Goal: Task Accomplishment & Management: Complete application form

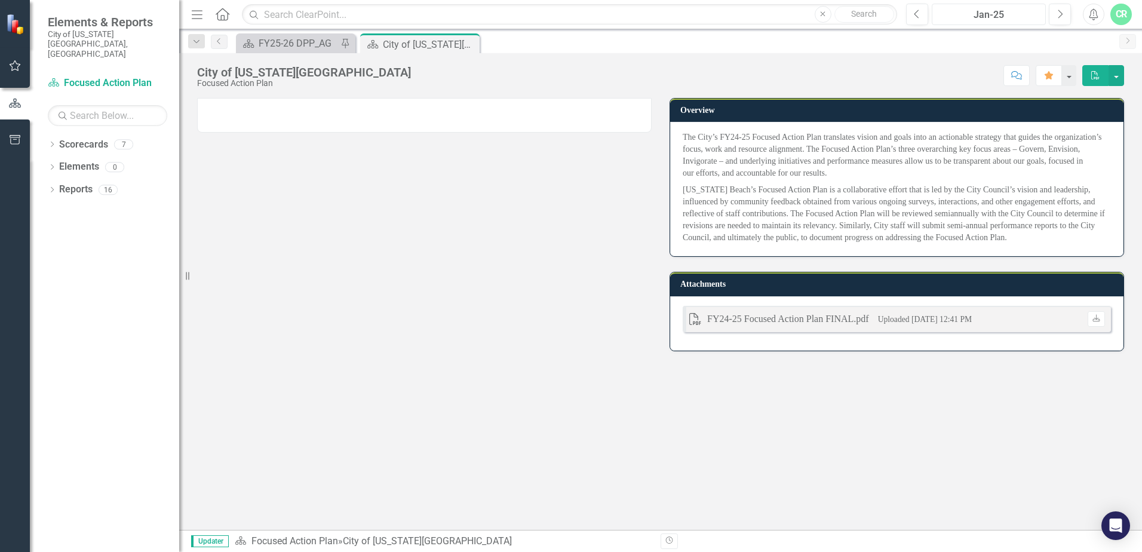
click at [997, 19] on div "Jan-25" at bounding box center [989, 15] width 106 height 14
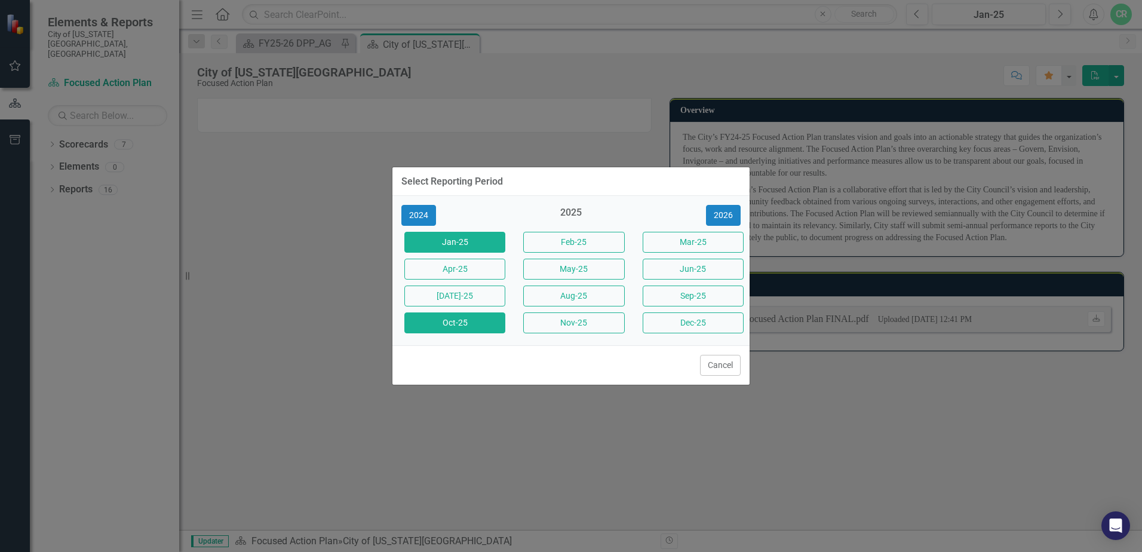
click at [458, 326] on button "Oct-25" at bounding box center [455, 322] width 101 height 21
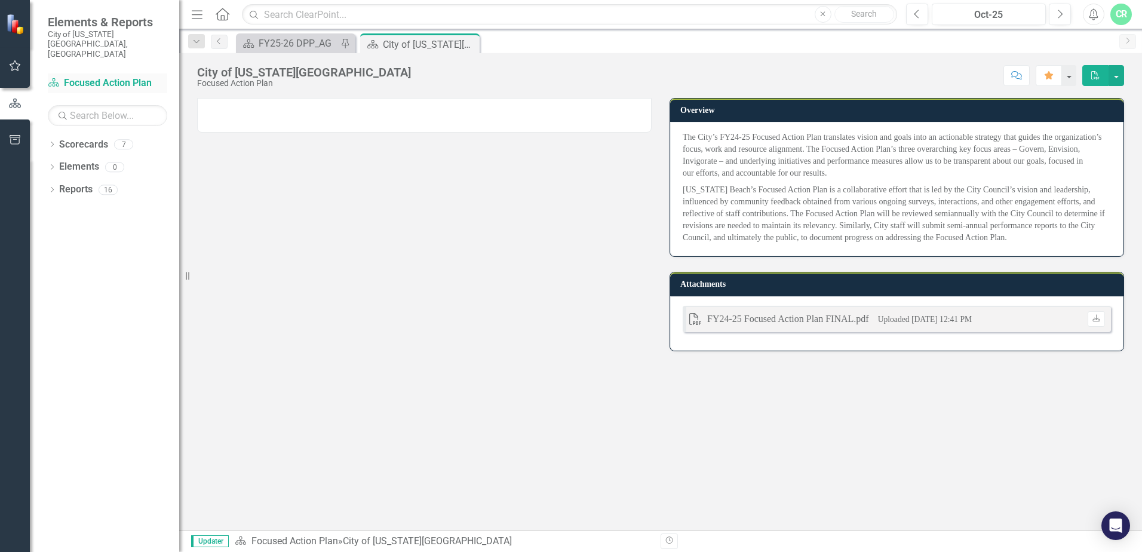
click at [94, 76] on link "Scorecard Focused Action Plan" at bounding box center [108, 83] width 120 height 14
click at [13, 64] on icon "button" at bounding box center [15, 65] width 11 height 11
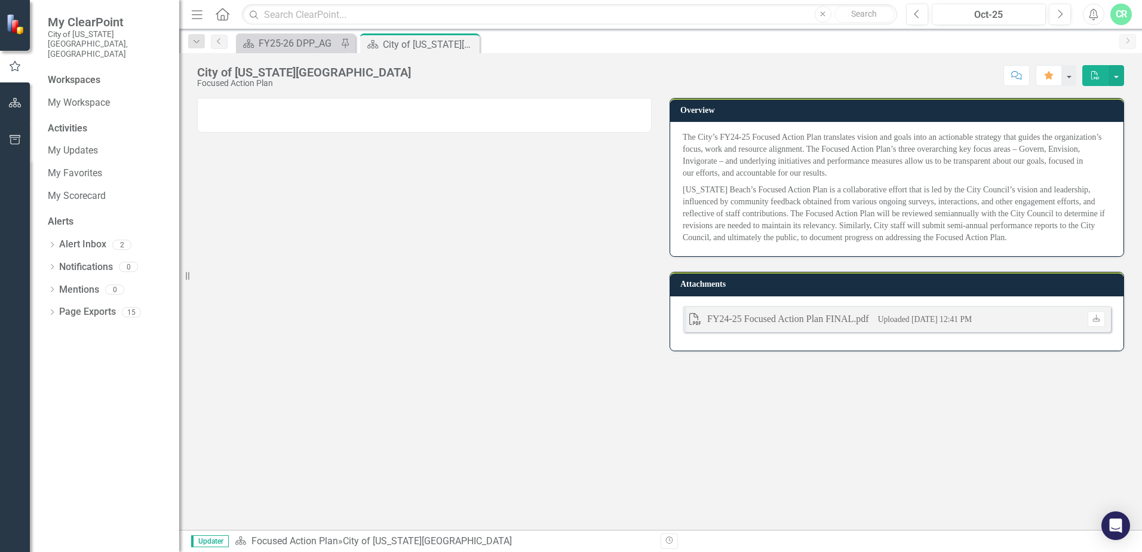
click at [198, 105] on img at bounding box center [198, 105] width 0 height 0
click at [419, 40] on div "City of [US_STATE][GEOGRAPHIC_DATA]" at bounding box center [415, 44] width 64 height 15
click at [315, 44] on div "FY25-26 DPP_AG" at bounding box center [298, 43] width 79 height 15
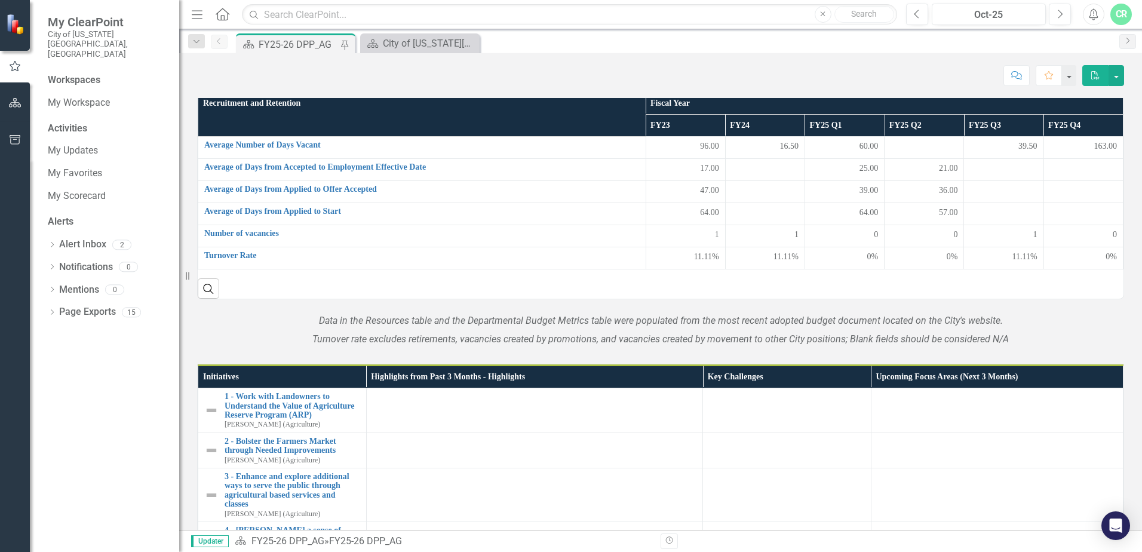
scroll to position [478, 0]
click at [1012, 17] on span "11,118" at bounding box center [1019, 11] width 22 height 12
drag, startPoint x: 1024, startPoint y: 274, endPoint x: 1059, endPoint y: 289, distance: 38.1
click at [1058, 75] on div "Departmental Budget Metrics Fiscal Year FY21 Actual FY22 Actual FY23 Actual FY2…" at bounding box center [660, 4] width 927 height 142
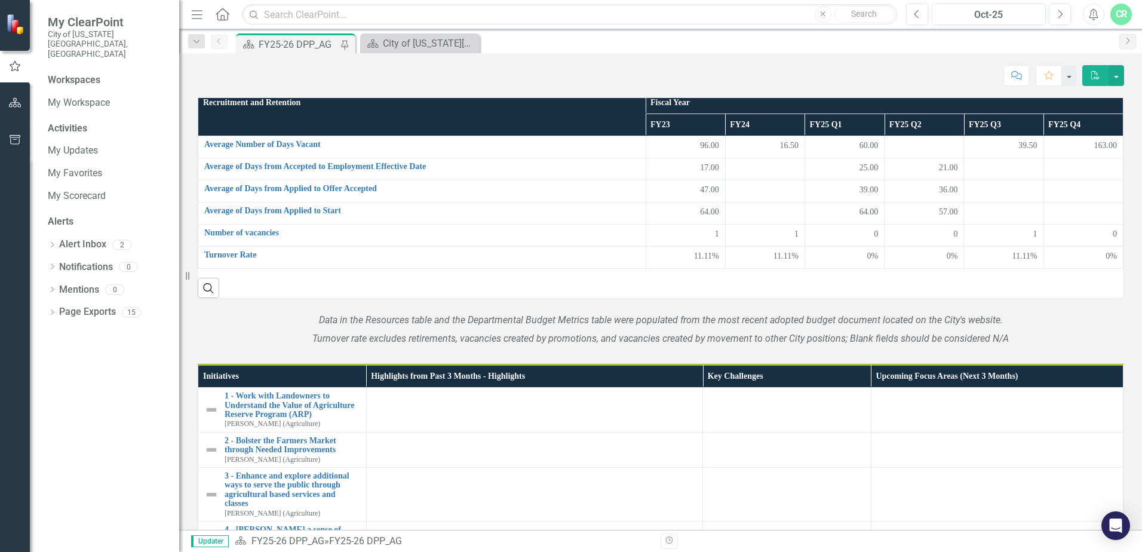
click at [1037, 45] on td "2,600" at bounding box center [1080, 34] width 87 height 22
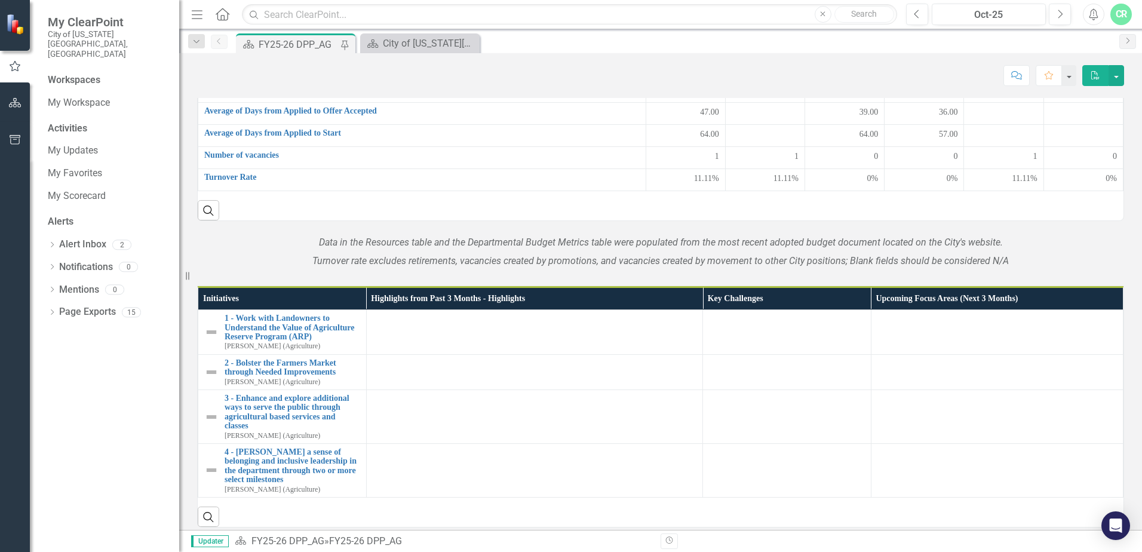
scroll to position [478, 0]
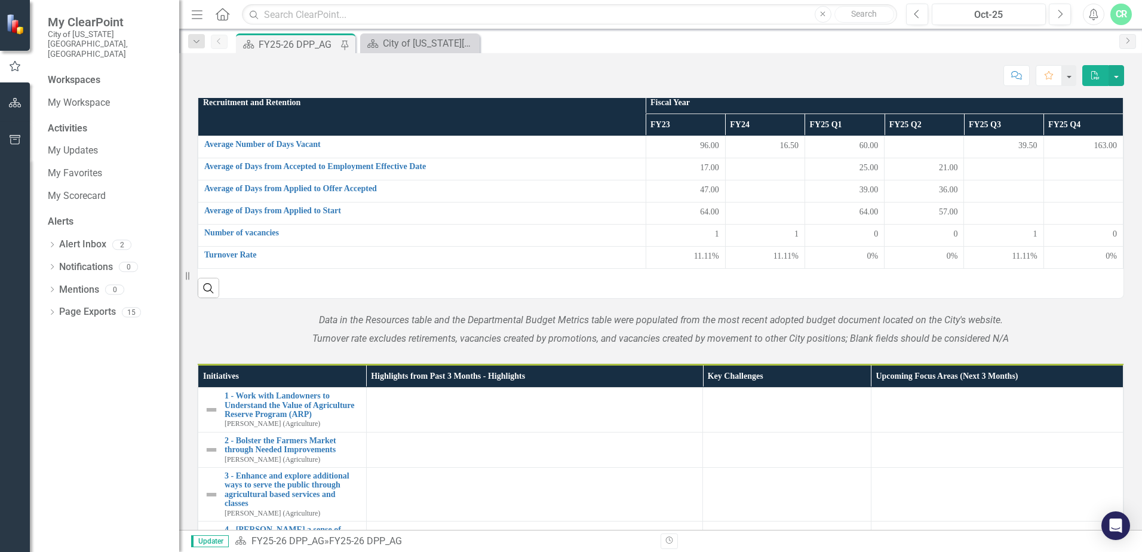
click at [1104, 45] on td "2,600" at bounding box center [1080, 34] width 87 height 22
click at [1102, 45] on td "2,600" at bounding box center [1080, 34] width 87 height 22
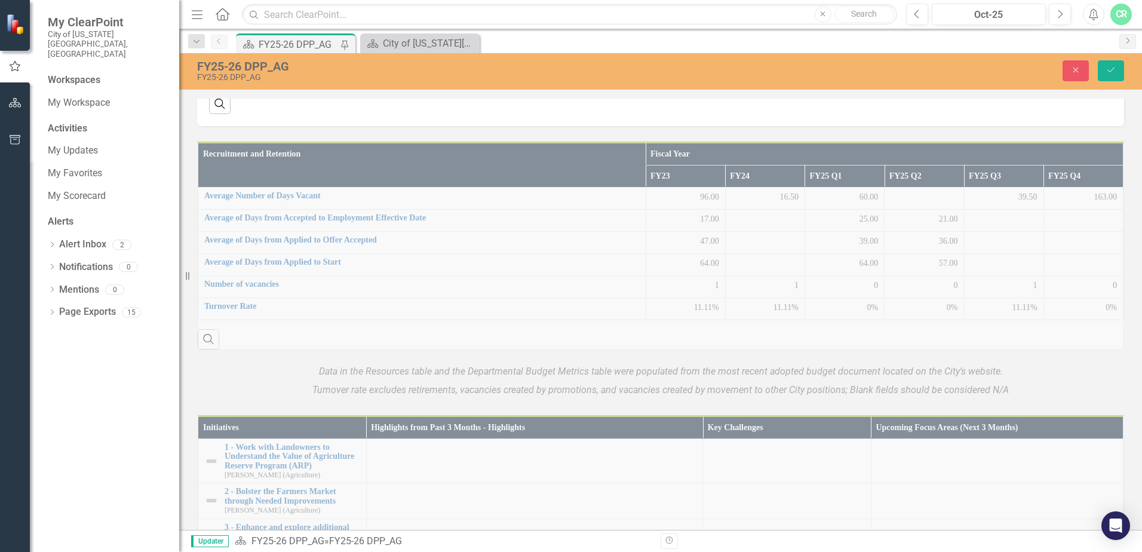
click at [1096, 36] on div "100.00%" at bounding box center [1069, 29] width 73 height 14
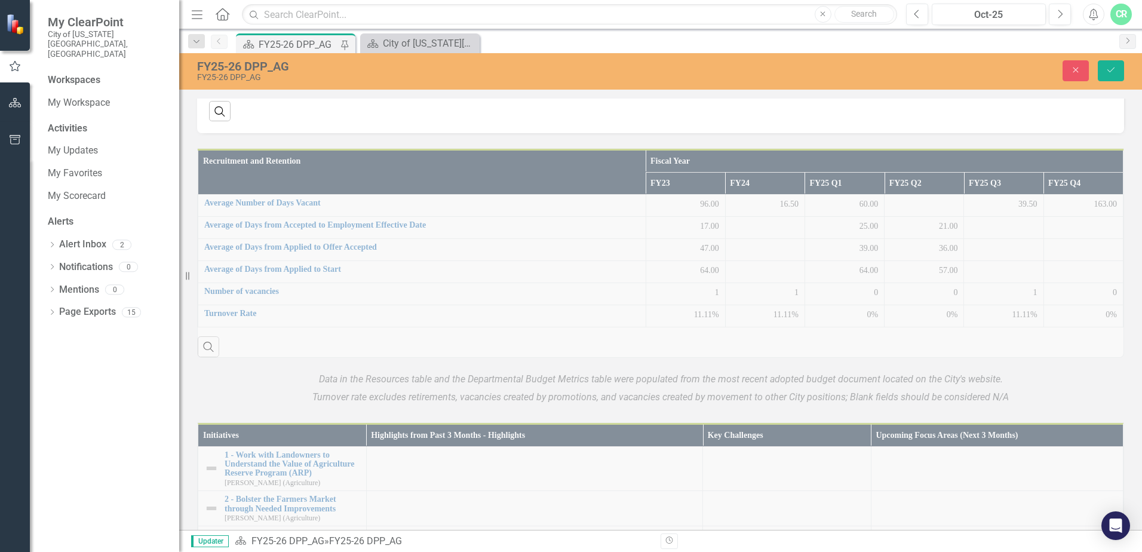
click at [1059, 88] on input "2600" at bounding box center [1068, 77] width 73 height 22
click at [1032, 88] on input "2600" at bounding box center [1068, 77] width 73 height 22
click at [986, 56] on div "11,118" at bounding box center [982, 50] width 73 height 12
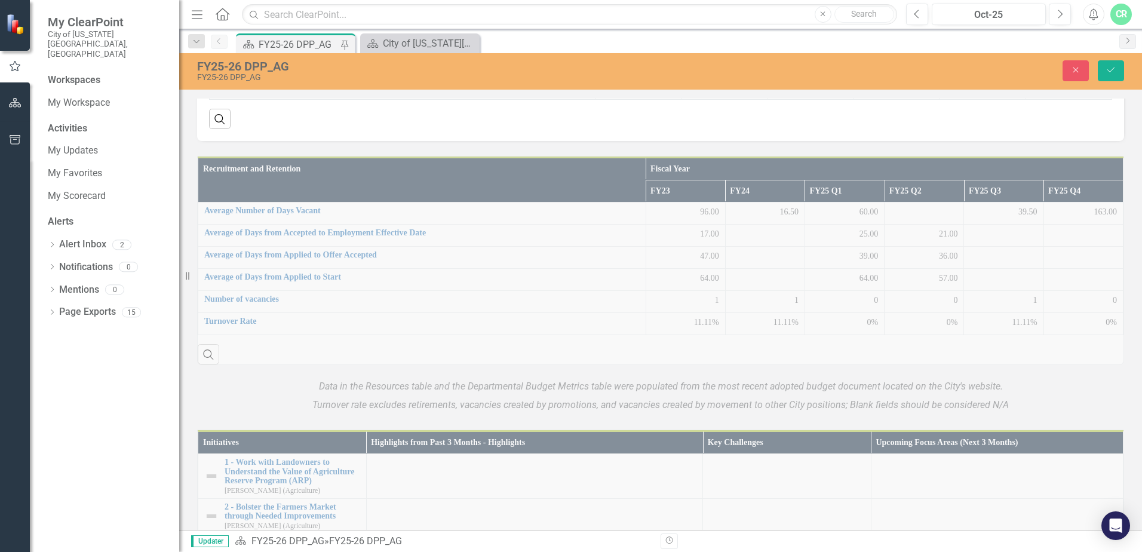
click at [998, 66] on input "11119" at bounding box center [982, 55] width 73 height 22
click at [998, 66] on input "11120" at bounding box center [982, 55] width 73 height 22
click at [998, 66] on input "11121" at bounding box center [982, 55] width 73 height 22
click at [998, 66] on input "11122" at bounding box center [982, 55] width 73 height 22
click at [998, 66] on input "11123" at bounding box center [982, 55] width 73 height 22
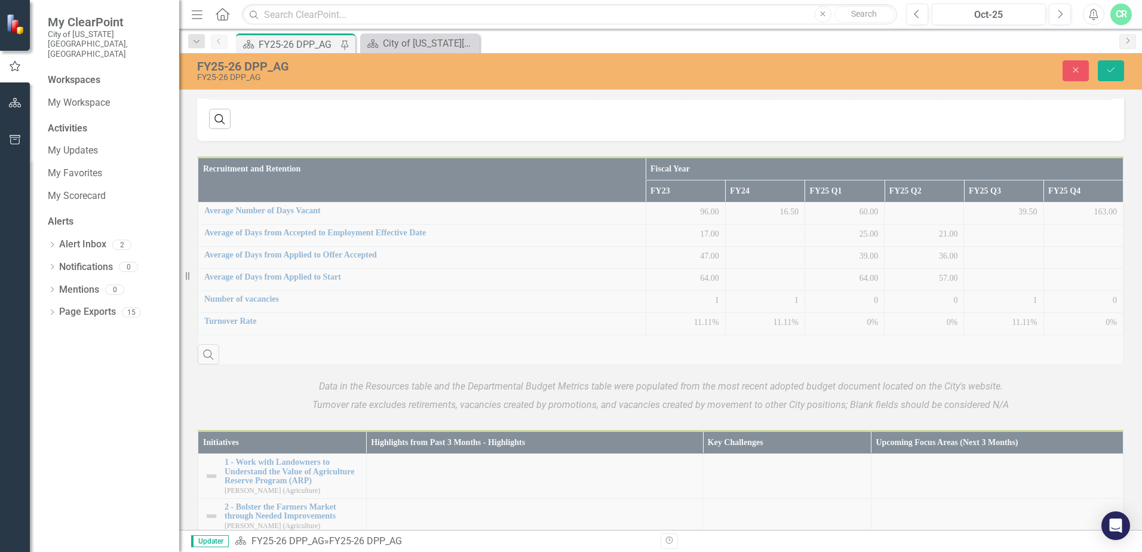
click at [998, 66] on input "11124" at bounding box center [982, 55] width 73 height 22
click at [998, 66] on input "11125" at bounding box center [982, 55] width 73 height 22
click at [998, 66] on input "11126" at bounding box center [982, 55] width 73 height 22
click at [998, 66] on input "11127" at bounding box center [982, 55] width 73 height 22
click at [998, 66] on input "11128" at bounding box center [982, 55] width 73 height 22
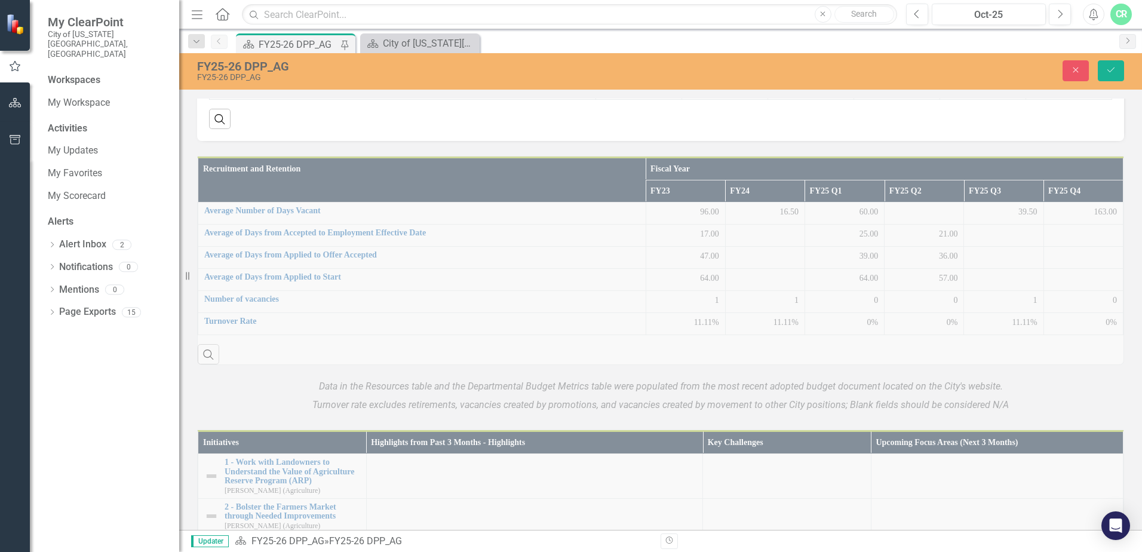
type input "11129"
click at [998, 66] on input "11129" at bounding box center [982, 55] width 73 height 22
click at [1056, 58] on div "11,418" at bounding box center [1068, 51] width 73 height 14
click at [1003, 100] on td "2,450" at bounding box center [983, 85] width 86 height 30
click at [972, 88] on div "2,450" at bounding box center [982, 80] width 73 height 14
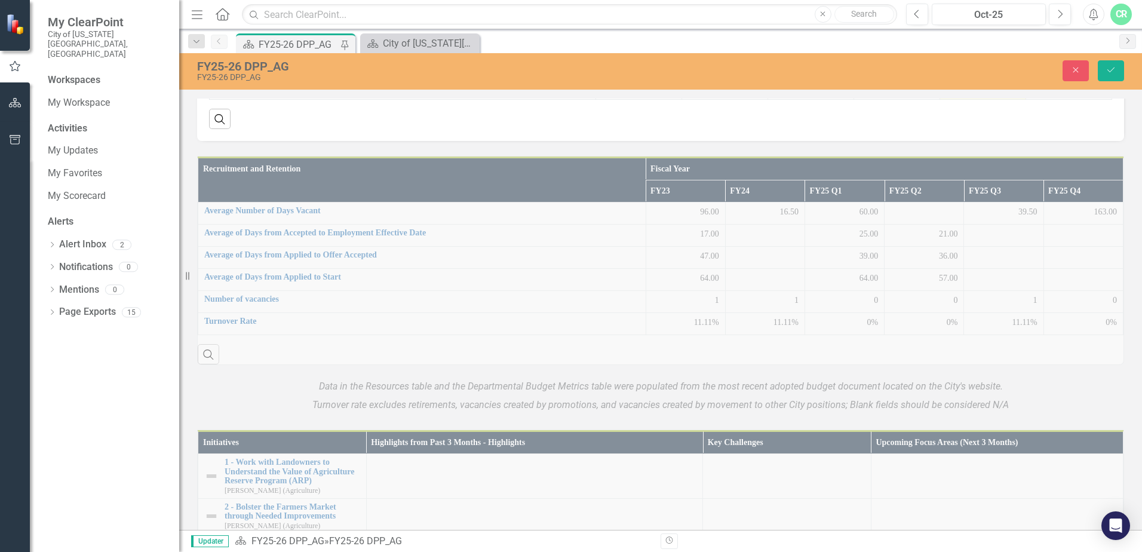
click at [972, 88] on div "2,450" at bounding box center [982, 80] width 73 height 14
click at [997, 96] on input "2451" at bounding box center [982, 84] width 73 height 22
click at [997, 96] on input "2452" at bounding box center [982, 84] width 73 height 22
click at [997, 96] on input "2453" at bounding box center [982, 84] width 73 height 22
click at [997, 96] on input "2512" at bounding box center [982, 84] width 73 height 22
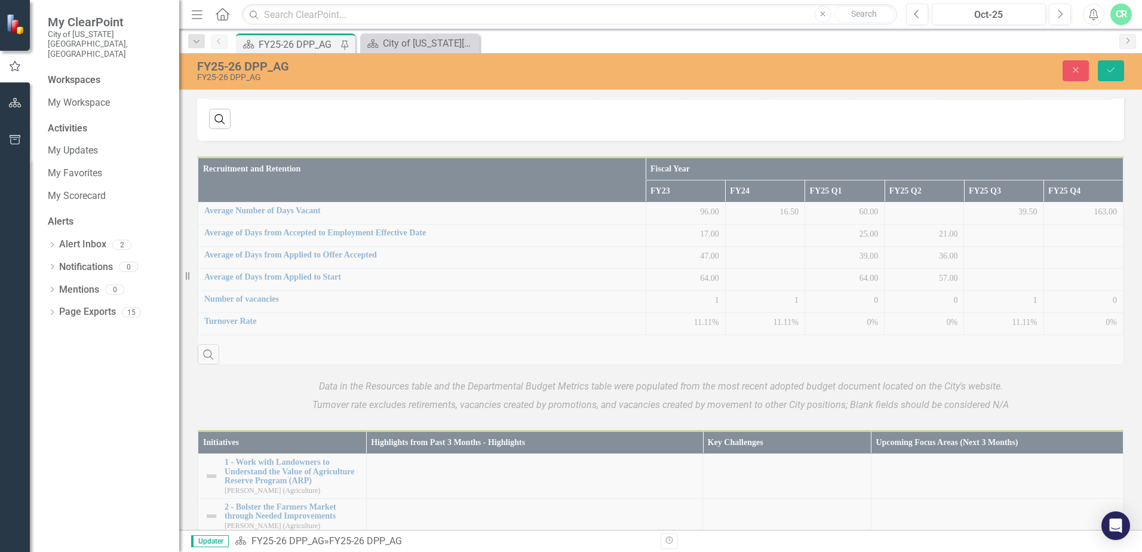
click at [997, 96] on input "2513" at bounding box center [982, 84] width 73 height 22
click at [997, 96] on input "2533" at bounding box center [982, 84] width 73 height 22
drag, startPoint x: 971, startPoint y: 321, endPoint x: 916, endPoint y: 313, distance: 55.6
click at [918, 100] on tr "Total annual visitors to the Agricultural Educational Heritage Center Link Open…" at bounding box center [661, 85] width 903 height 30
type input "3430"
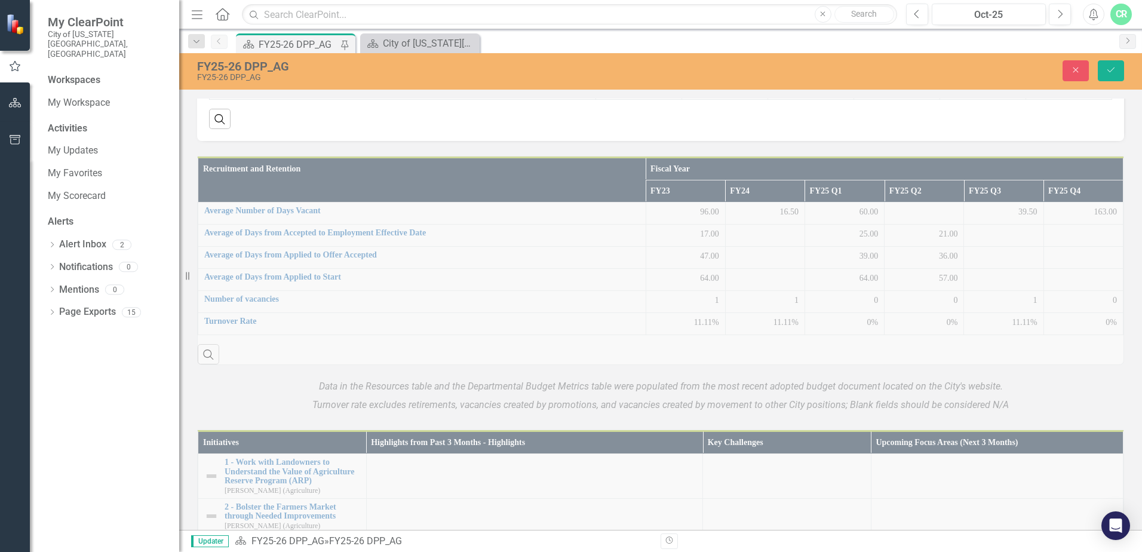
click at [1098, 60] on button "Save" at bounding box center [1111, 70] width 26 height 21
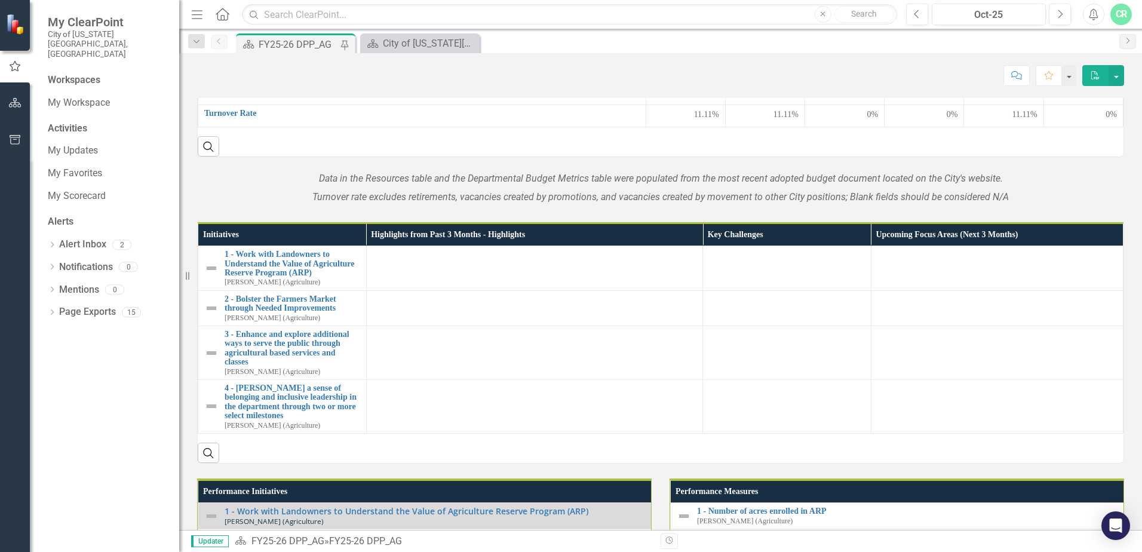
scroll to position [538, 0]
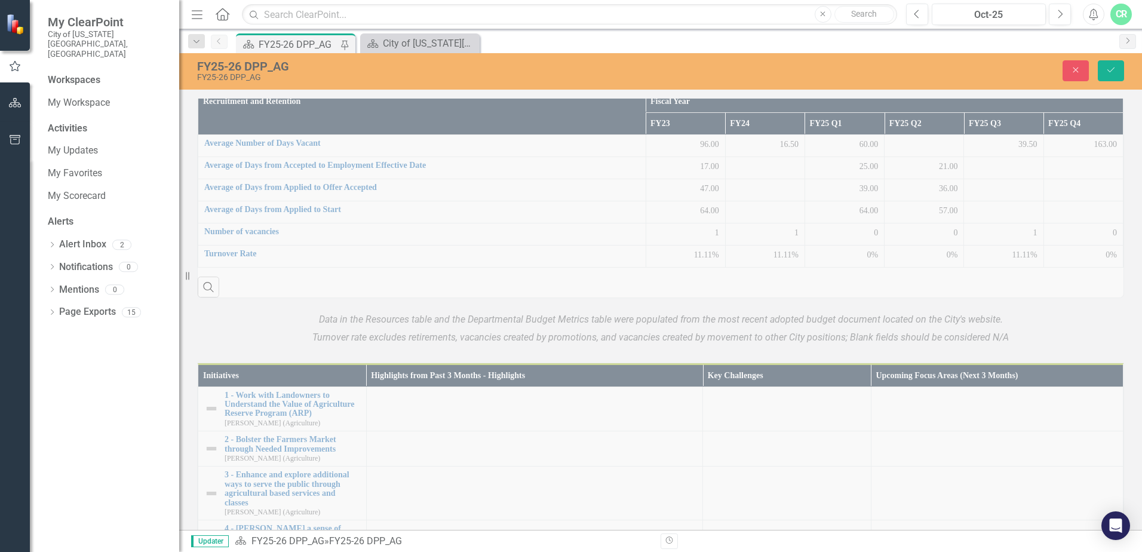
drag, startPoint x: 1060, startPoint y: 237, endPoint x: 994, endPoint y: 233, distance: 66.5
type input "4"
type input "11429"
click at [1061, 26] on div "2,600" at bounding box center [1068, 20] width 73 height 12
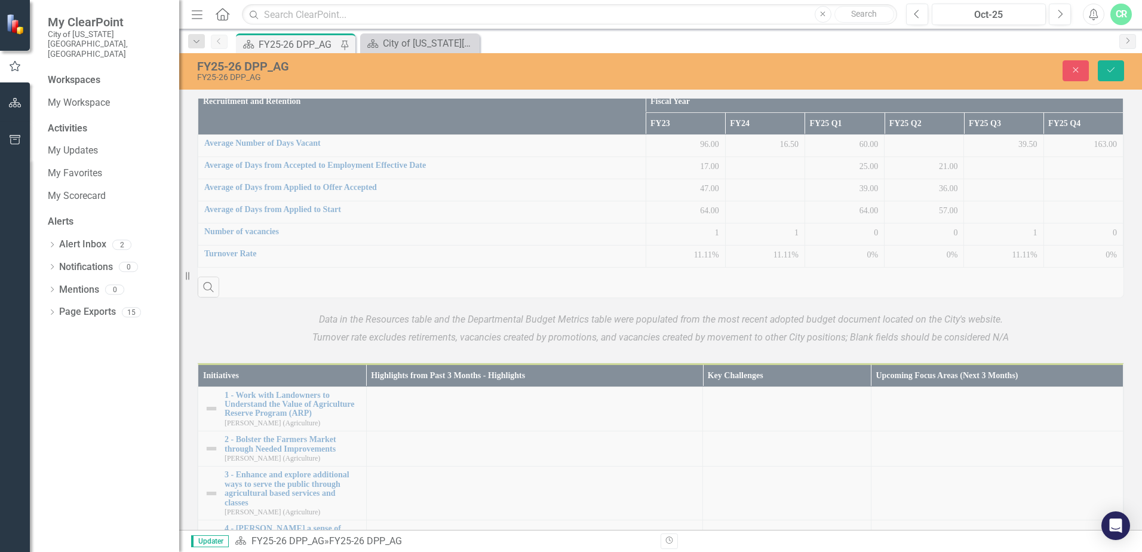
click at [1062, 26] on div "2,600" at bounding box center [1068, 20] width 73 height 12
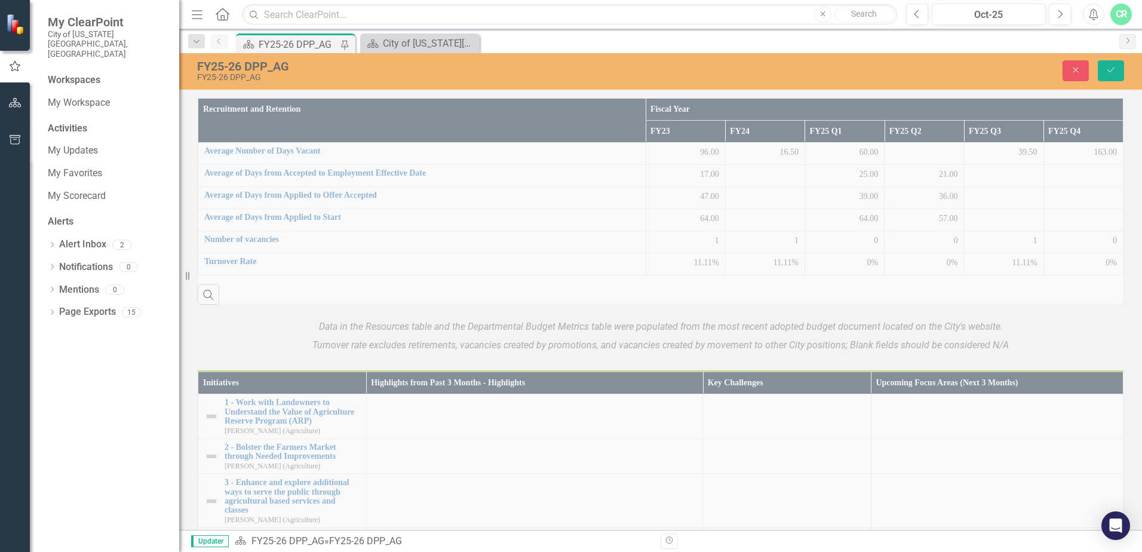
drag, startPoint x: 1060, startPoint y: 269, endPoint x: 962, endPoint y: 253, distance: 99.2
click at [964, 40] on tr "Total annual visitors to the Agricultural Educational Heritage Center Link Open…" at bounding box center [661, 25] width 903 height 30
type input "3600"
click at [1109, 67] on icon "Save" at bounding box center [1111, 70] width 11 height 8
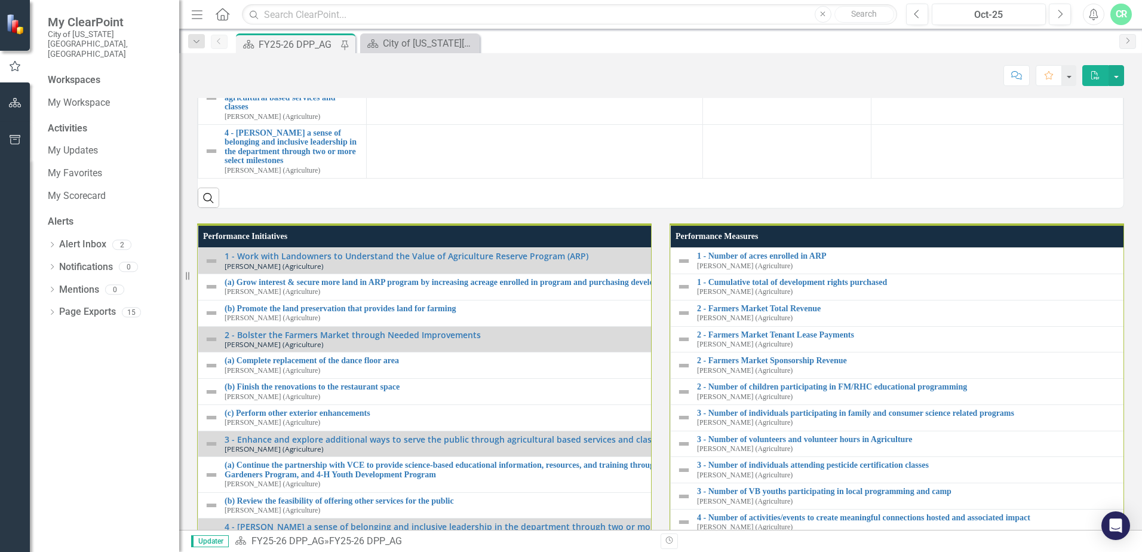
scroll to position [896, 0]
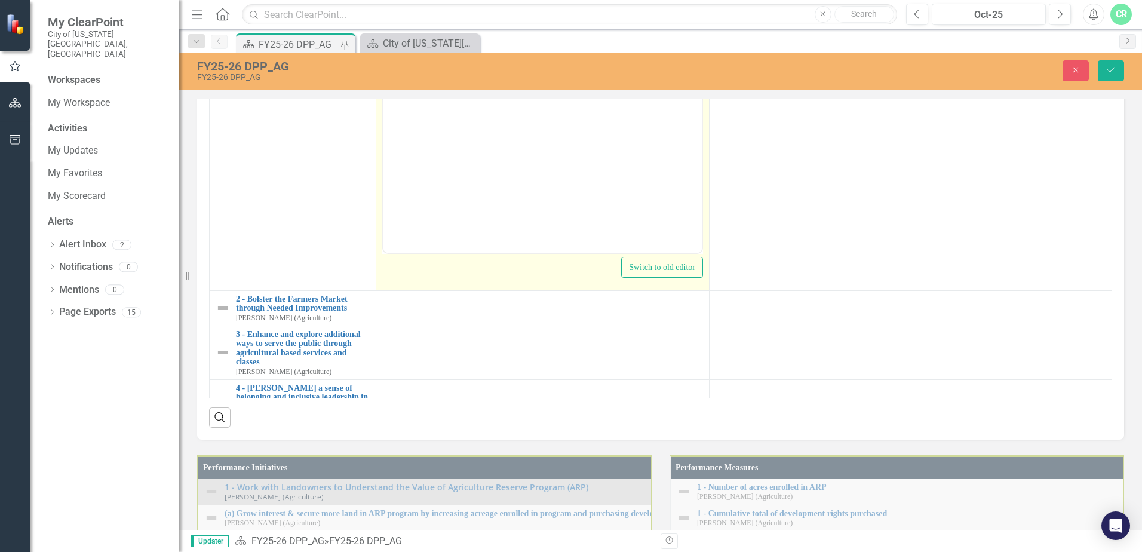
scroll to position [0, 0]
click at [484, 38] on icon "Reveal or hide additional toolbar items" at bounding box center [478, 30] width 14 height 14
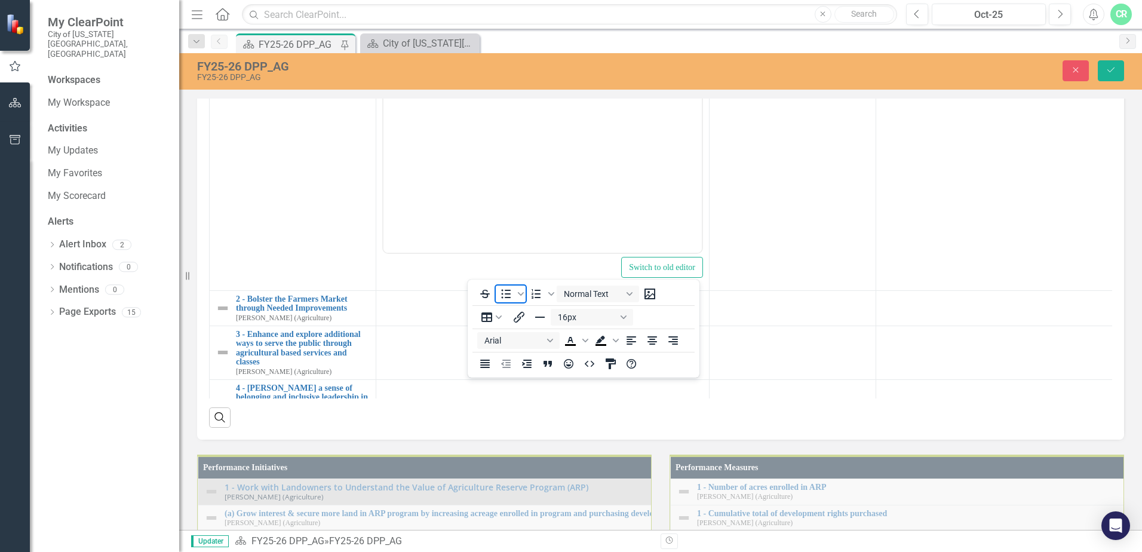
click at [510, 299] on icon "Bullet list" at bounding box center [506, 294] width 14 height 14
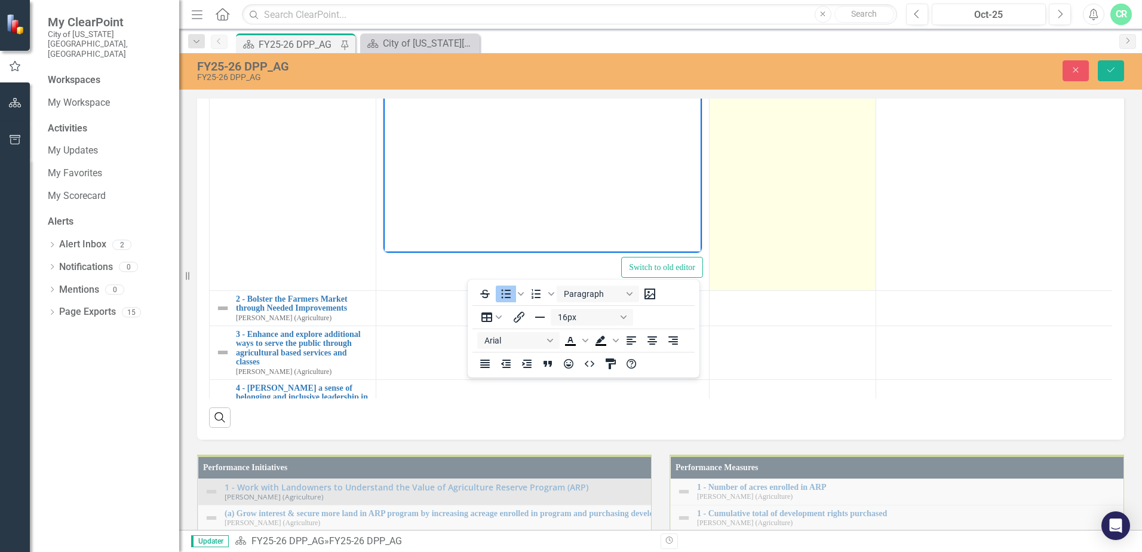
click at [865, 290] on td at bounding box center [793, 149] width 167 height 283
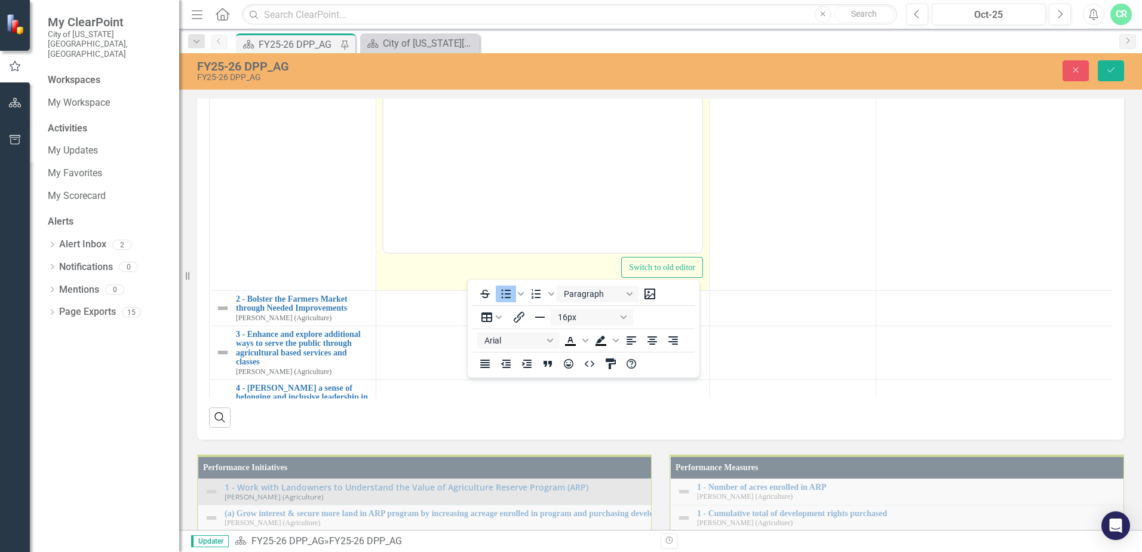
click at [459, 57] on li "New ARP" at bounding box center [554, 54] width 289 height 14
click at [478, 32] on icon "Reveal or hide additional toolbar items" at bounding box center [478, 30] width 10 height 2
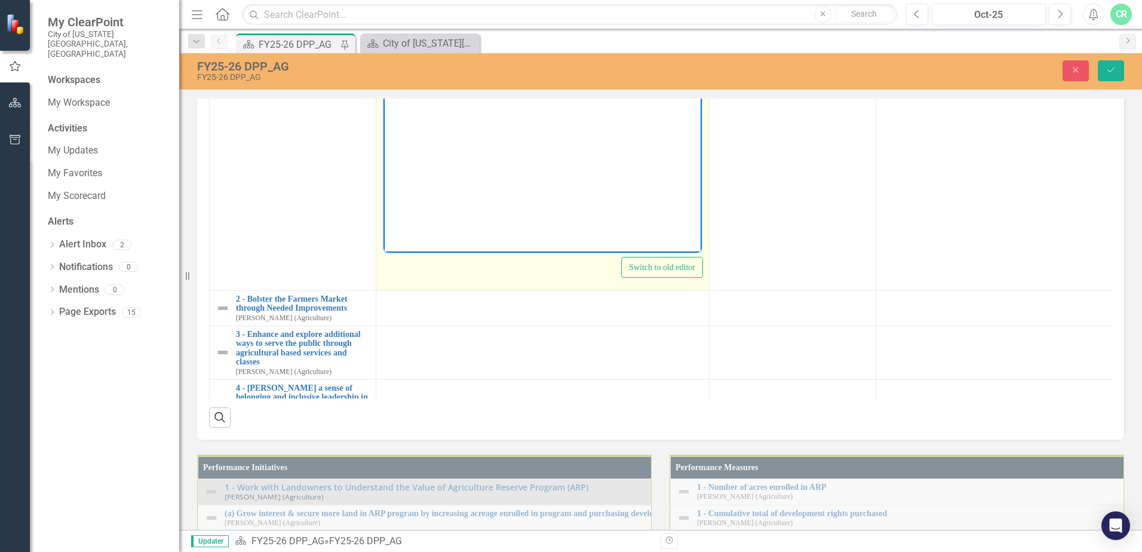
click at [461, 51] on li "New ARP" at bounding box center [554, 54] width 289 height 14
click at [608, 78] on li "FY 25 closed on 467.32 acres with 46 development rights. (Totals 11, 129.31 acr…" at bounding box center [554, 75] width 289 height 29
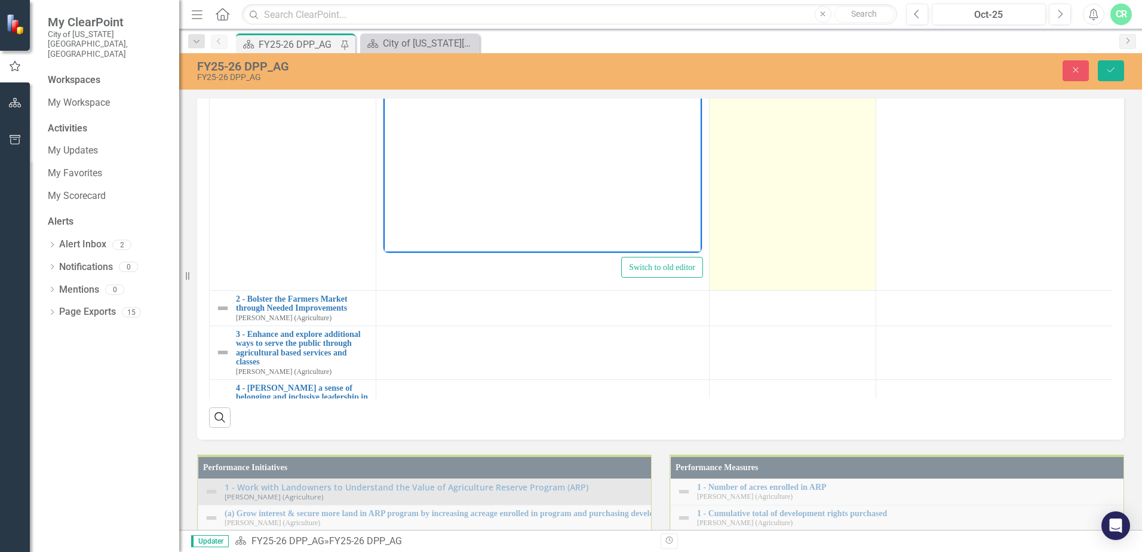
click at [820, 290] on td at bounding box center [793, 149] width 167 height 283
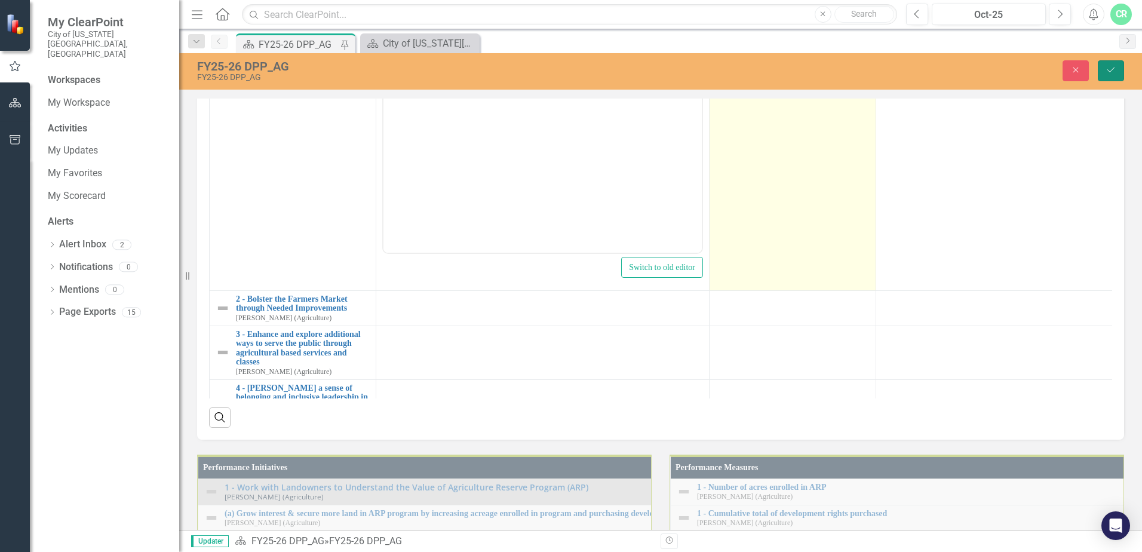
drag, startPoint x: 1109, startPoint y: 69, endPoint x: 801, endPoint y: 330, distance: 404.4
click at [1109, 69] on icon "Save" at bounding box center [1111, 70] width 11 height 8
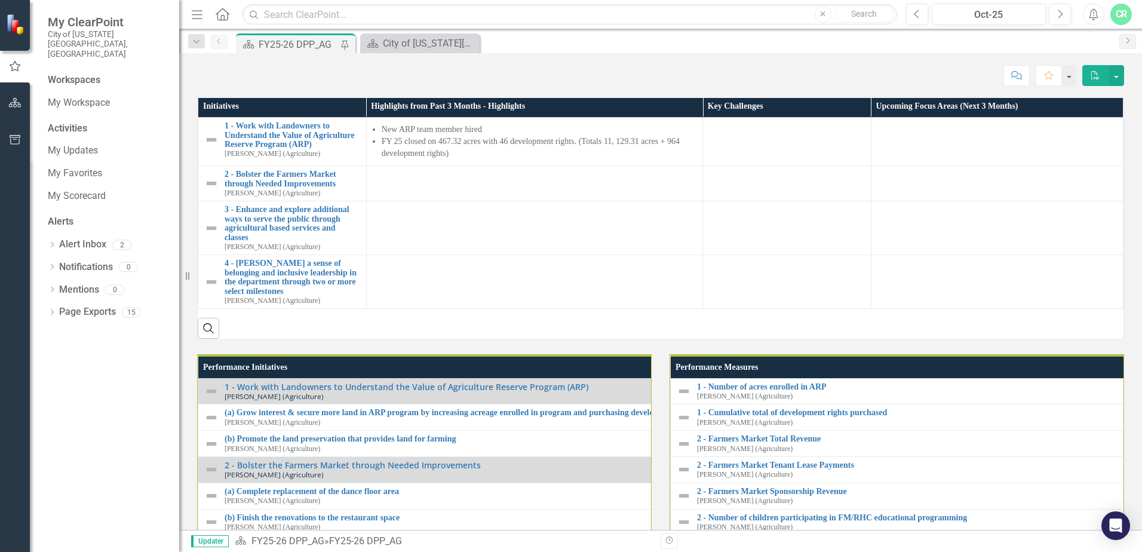
scroll to position [837, 0]
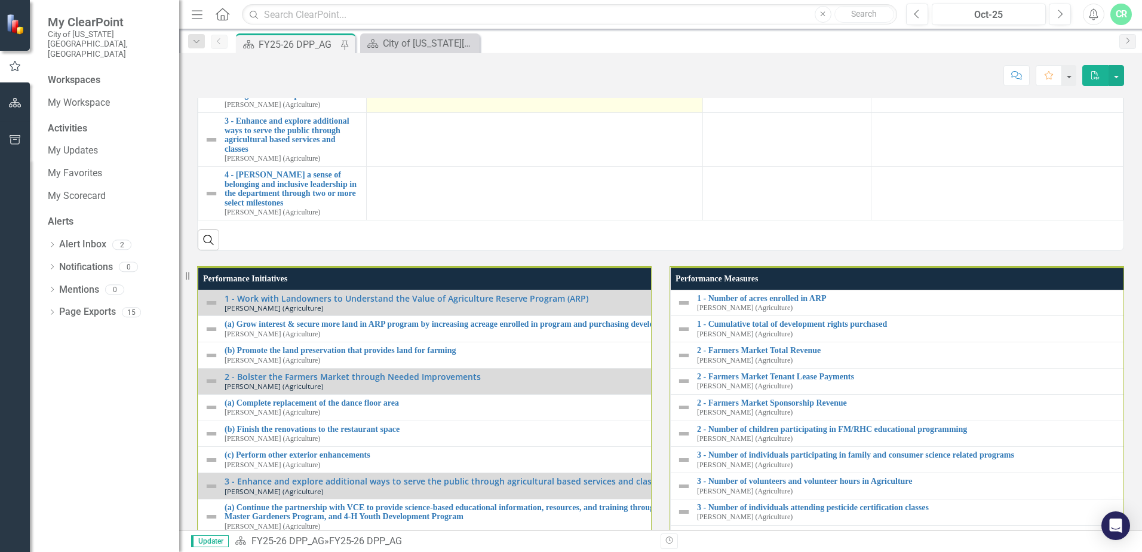
click at [445, 113] on td at bounding box center [534, 95] width 336 height 35
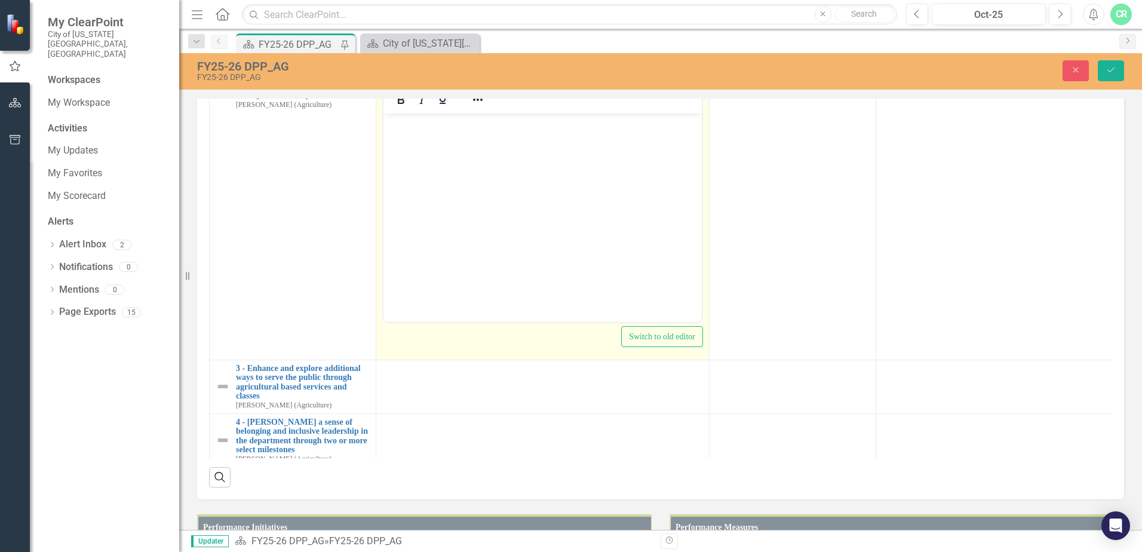
scroll to position [57, 0]
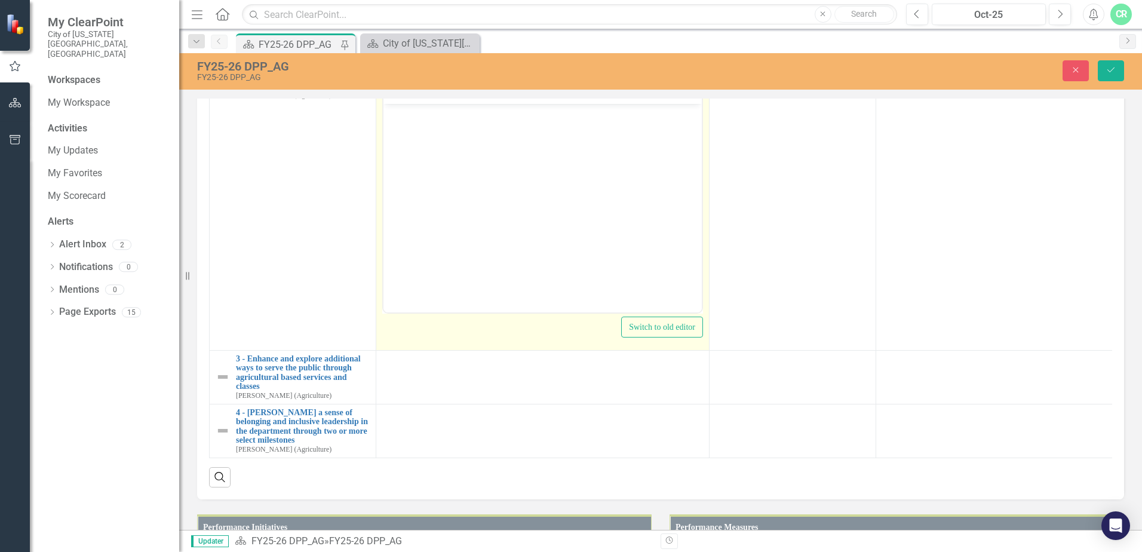
click at [419, 124] on body "Rich Text Area. Press ALT-0 for help." at bounding box center [543, 192] width 318 height 179
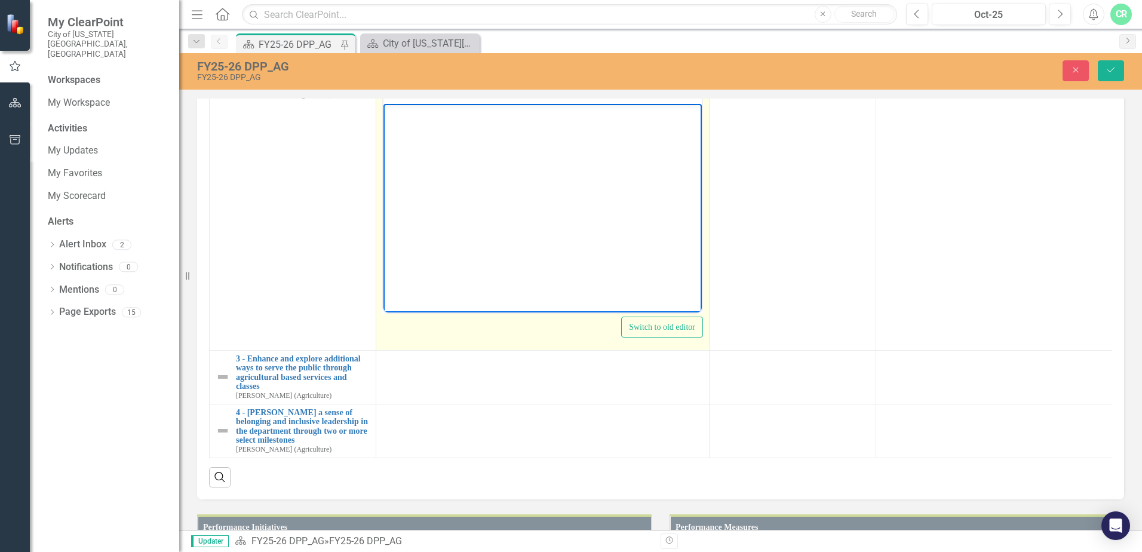
click at [477, 97] on icon "Reveal or hide additional toolbar items" at bounding box center [478, 90] width 14 height 14
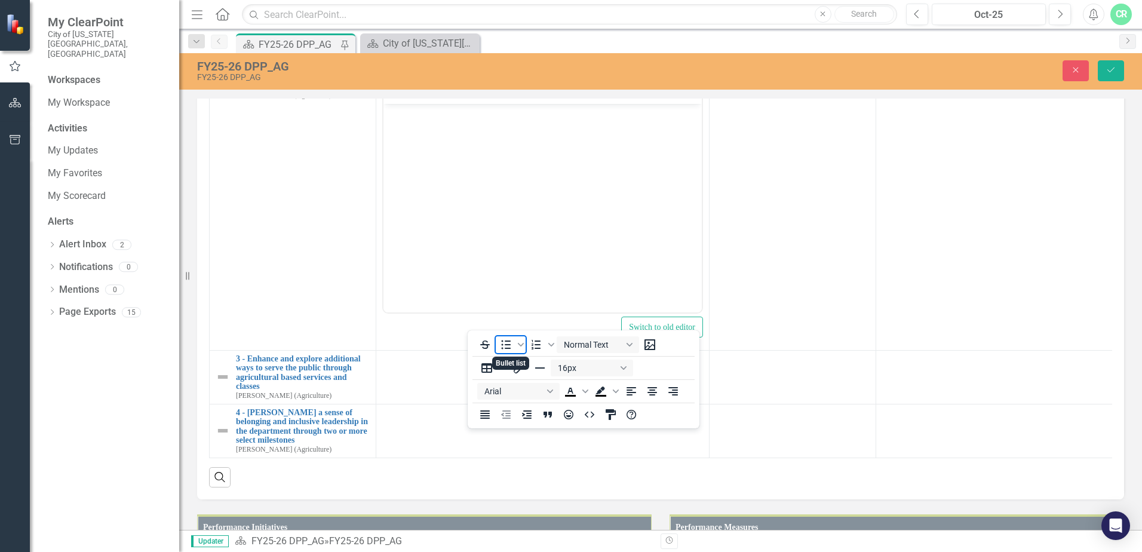
click at [511, 345] on icon "Bullet list" at bounding box center [506, 345] width 14 height 14
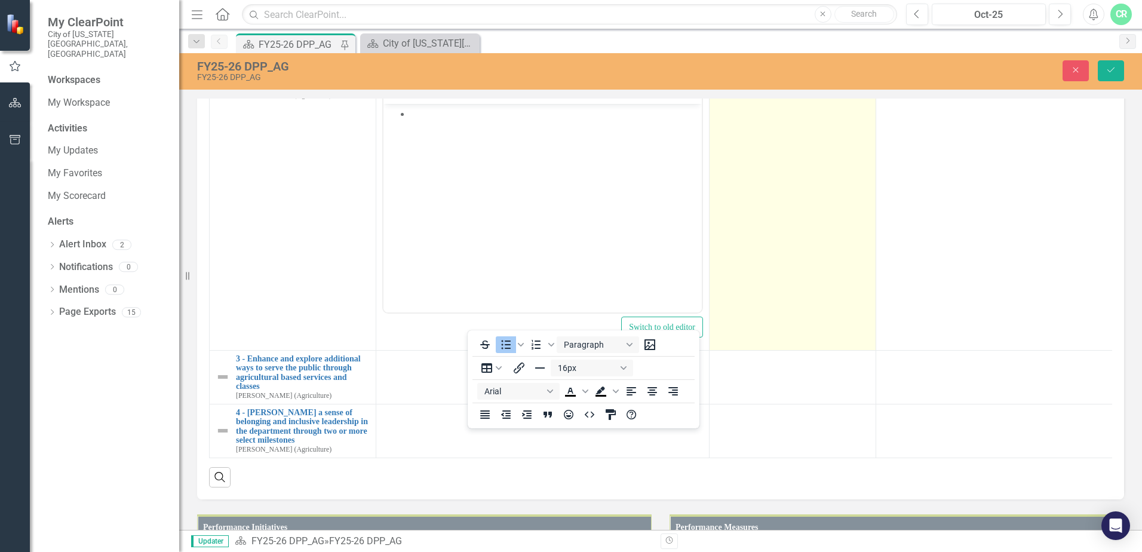
click at [732, 350] on td at bounding box center [793, 209] width 167 height 283
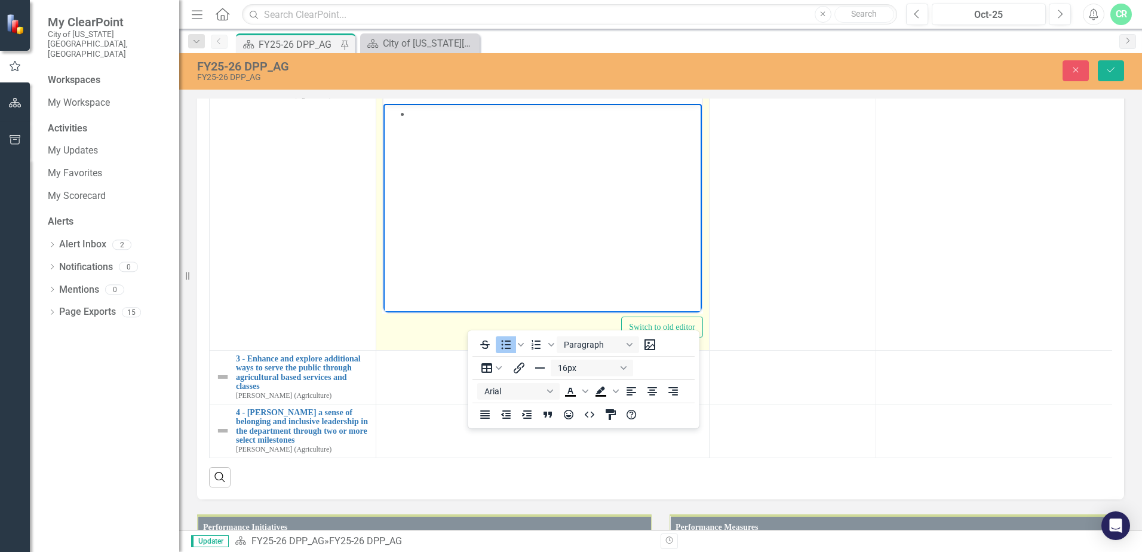
click at [434, 120] on li "Rich Text Area. Press ALT-0 for help." at bounding box center [554, 113] width 289 height 14
click at [467, 102] on div at bounding box center [478, 89] width 35 height 23
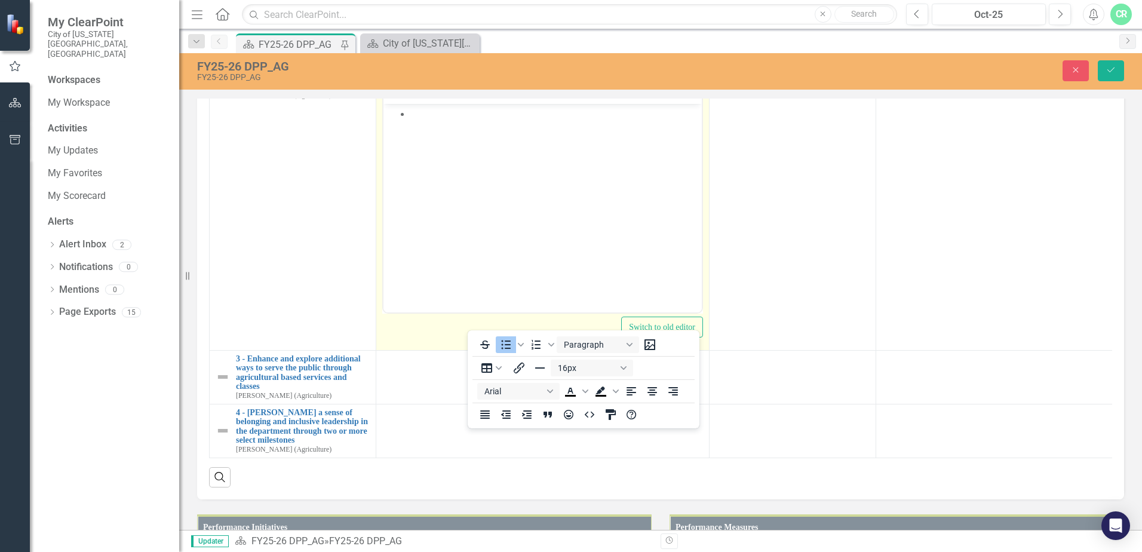
click at [476, 97] on icon "Reveal or hide additional toolbar items" at bounding box center [478, 90] width 14 height 14
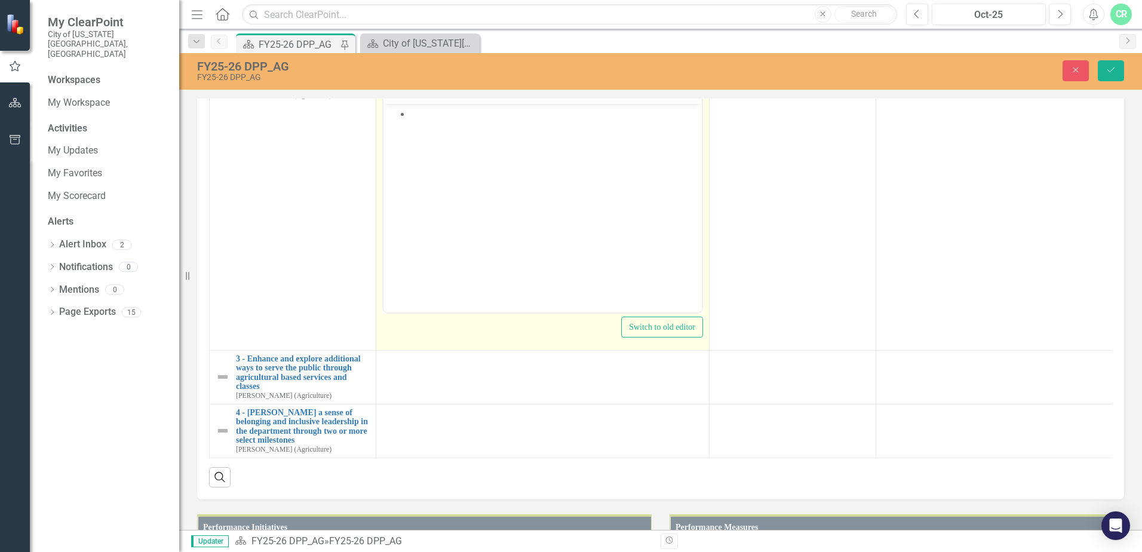
click at [416, 114] on li "Rich Text Area. Press ALT-0 for help." at bounding box center [554, 113] width 289 height 14
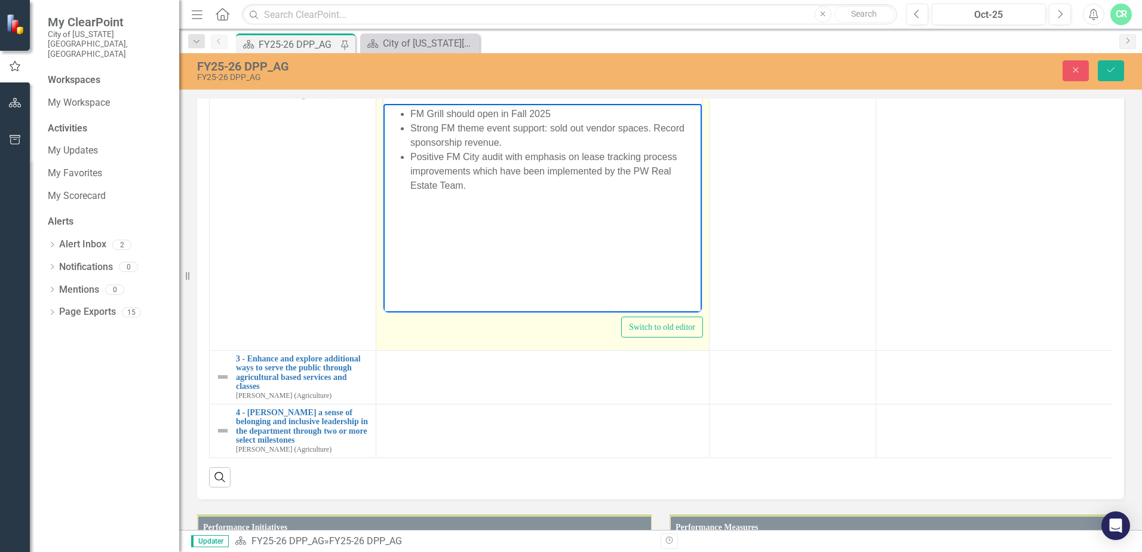
click at [651, 128] on li "Strong FM theme event support: sold out vendor spaces. Record sponsorship reven…" at bounding box center [554, 135] width 289 height 29
click at [466, 185] on li "Positive FM City audit with emphasis on lease tracking process improvements whi…" at bounding box center [554, 170] width 289 height 43
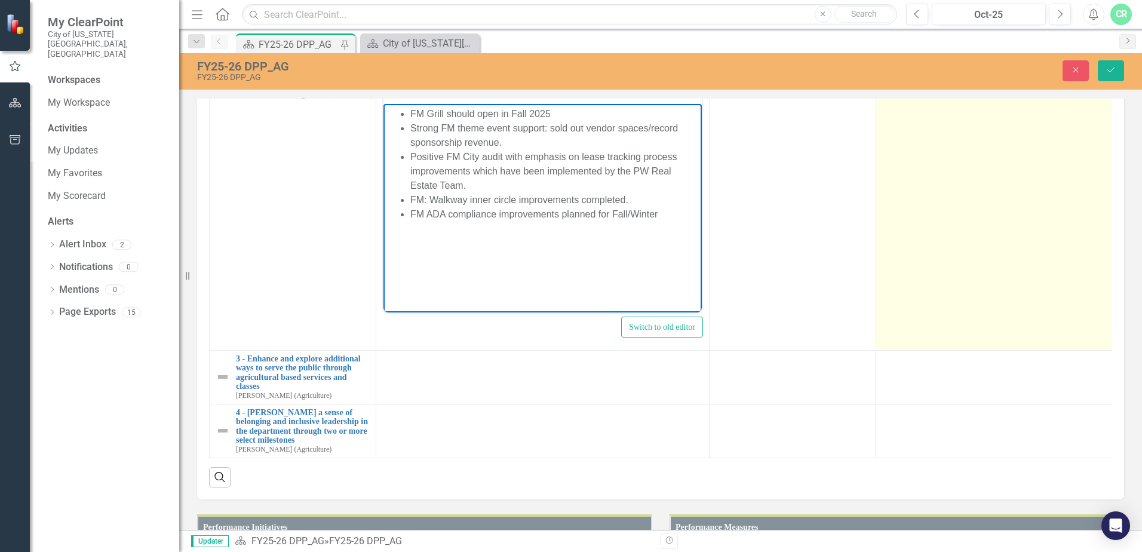
drag, startPoint x: 808, startPoint y: 427, endPoint x: 892, endPoint y: 407, distance: 86.4
click at [831, 350] on td at bounding box center [793, 209] width 167 height 283
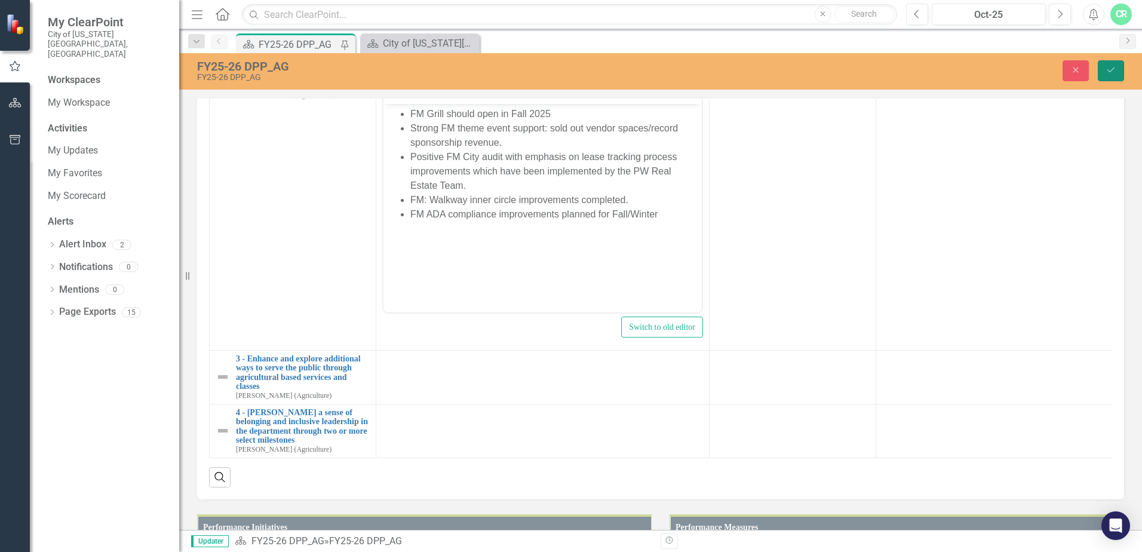
click at [1115, 65] on button "Save" at bounding box center [1111, 70] width 26 height 21
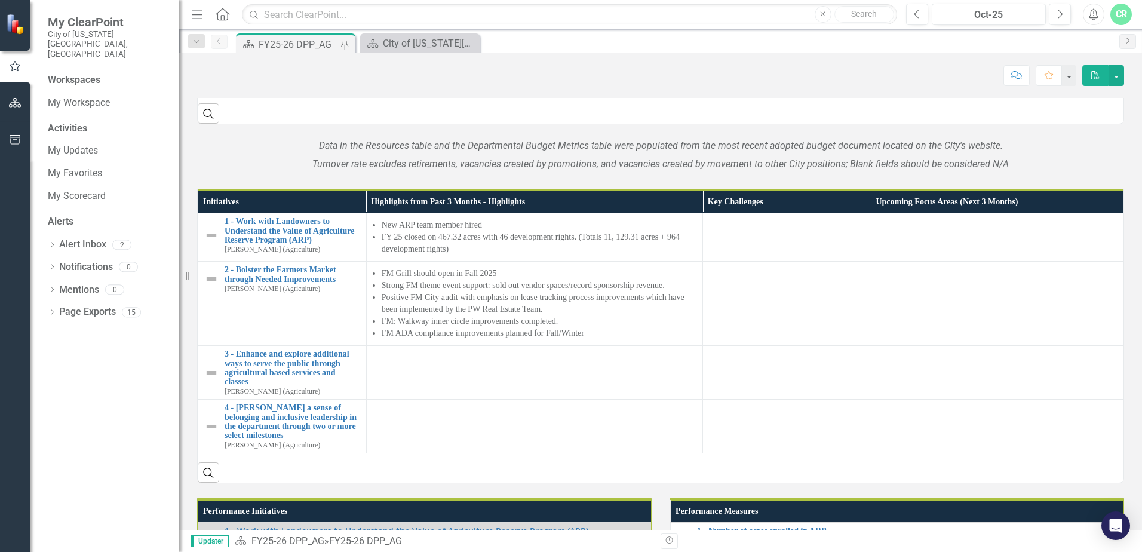
scroll to position [896, 0]
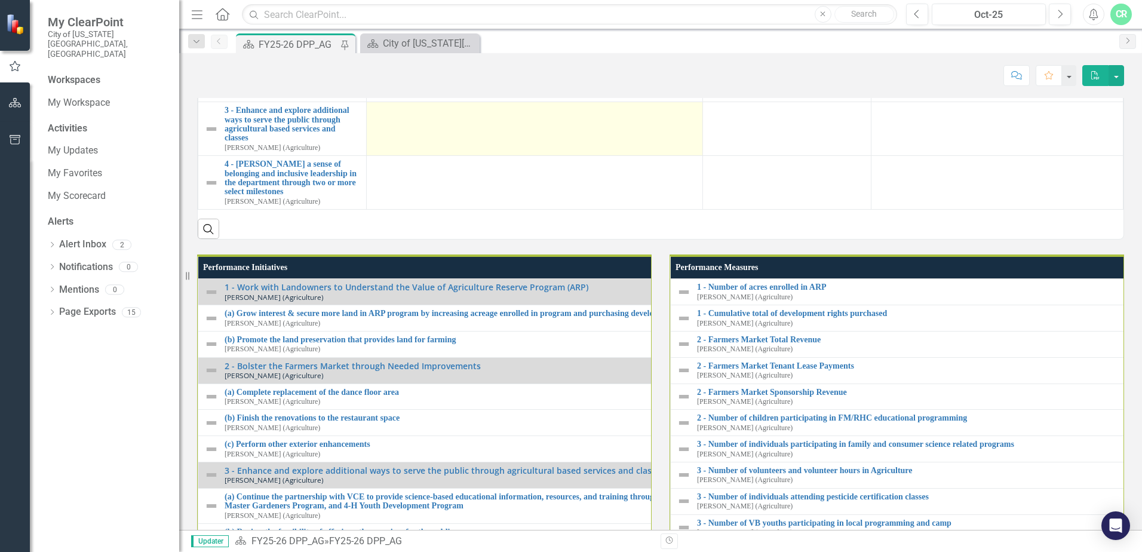
click at [461, 156] on td at bounding box center [534, 129] width 336 height 54
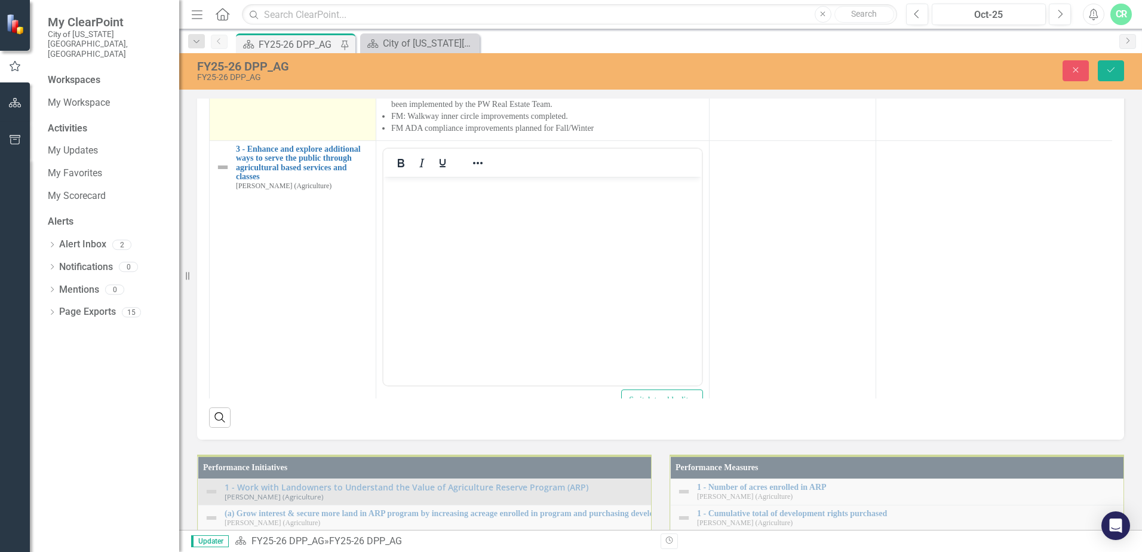
scroll to position [0, 0]
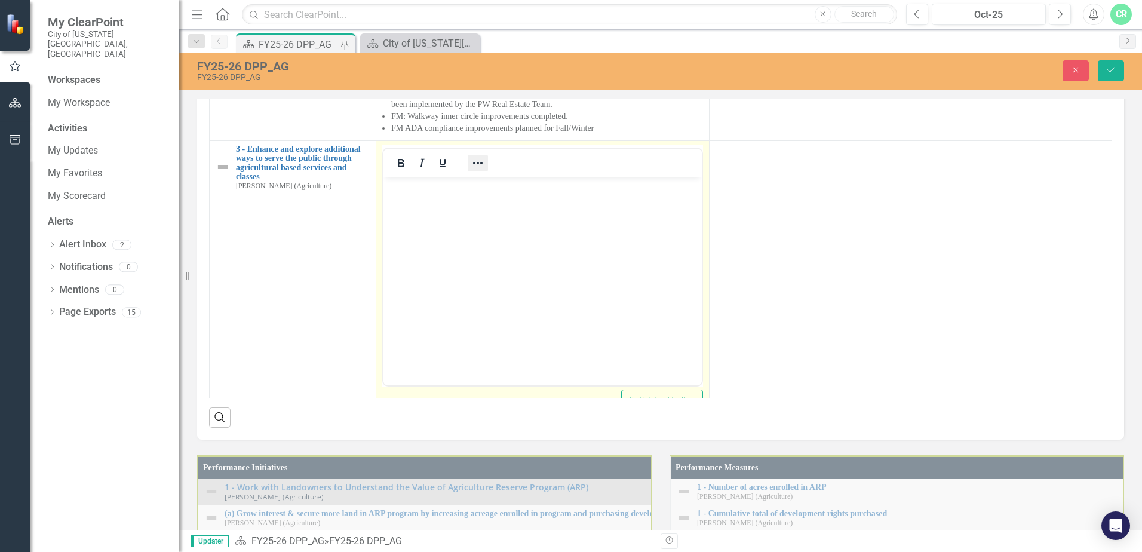
click at [473, 170] on icon "Reveal or hide additional toolbar items" at bounding box center [478, 163] width 14 height 14
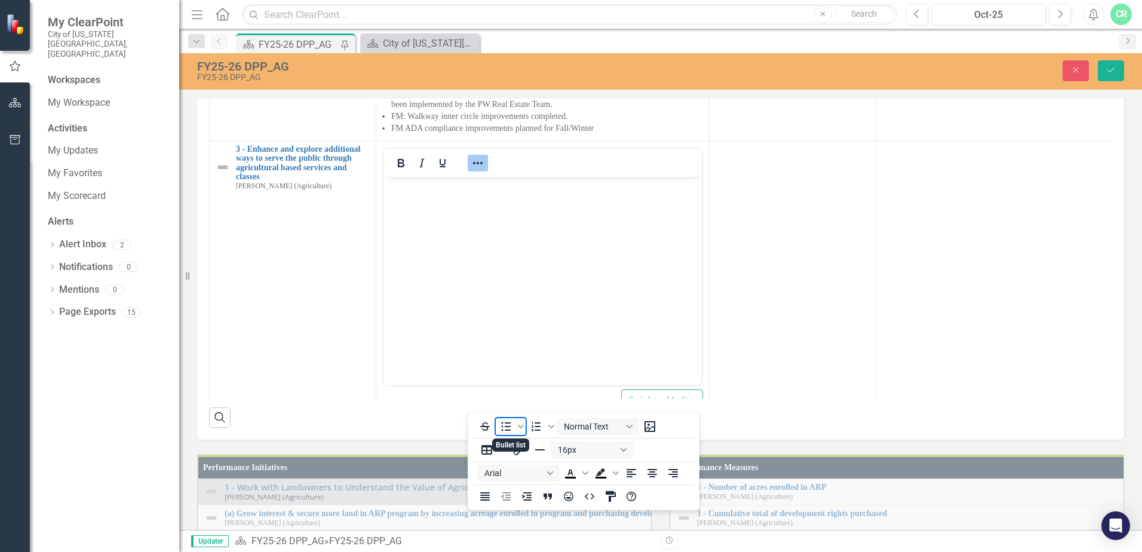
click at [510, 427] on icon "Bullet list" at bounding box center [507, 426] width 10 height 9
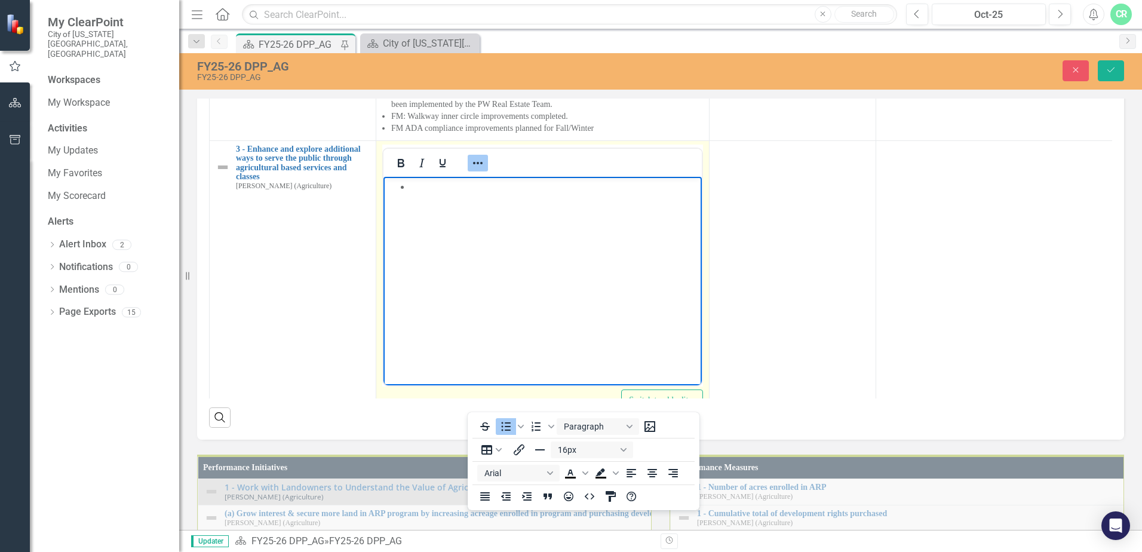
click at [483, 170] on icon "Reveal or hide additional toolbar items" at bounding box center [478, 163] width 14 height 14
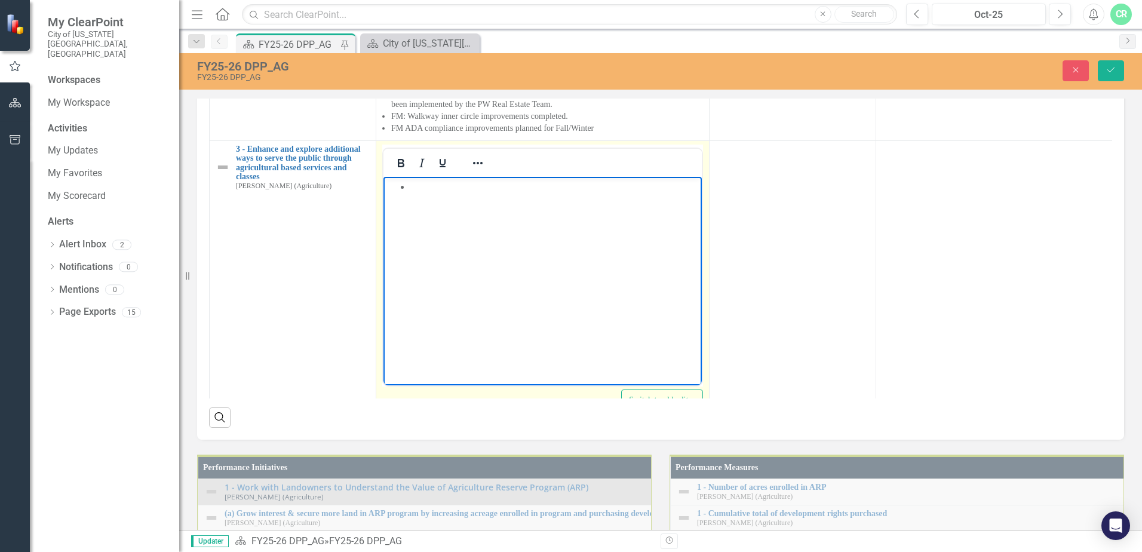
click at [434, 183] on li "Rich Text Area. Press ALT-0 for help." at bounding box center [554, 186] width 289 height 14
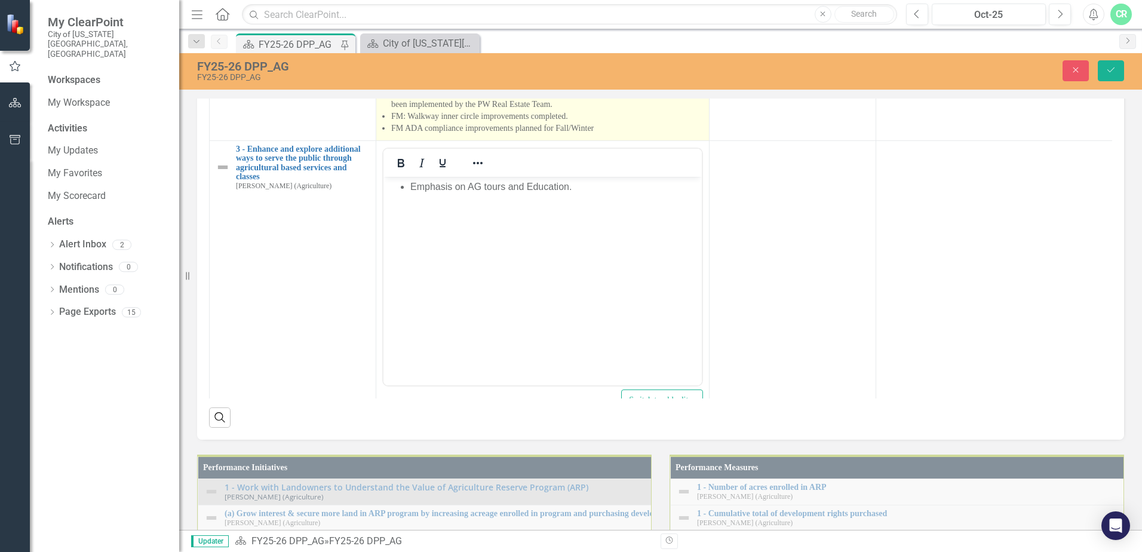
click at [541, 111] on li "Positive FM City audit with emphasis on lease tracking process improvements whi…" at bounding box center [547, 99] width 312 height 24
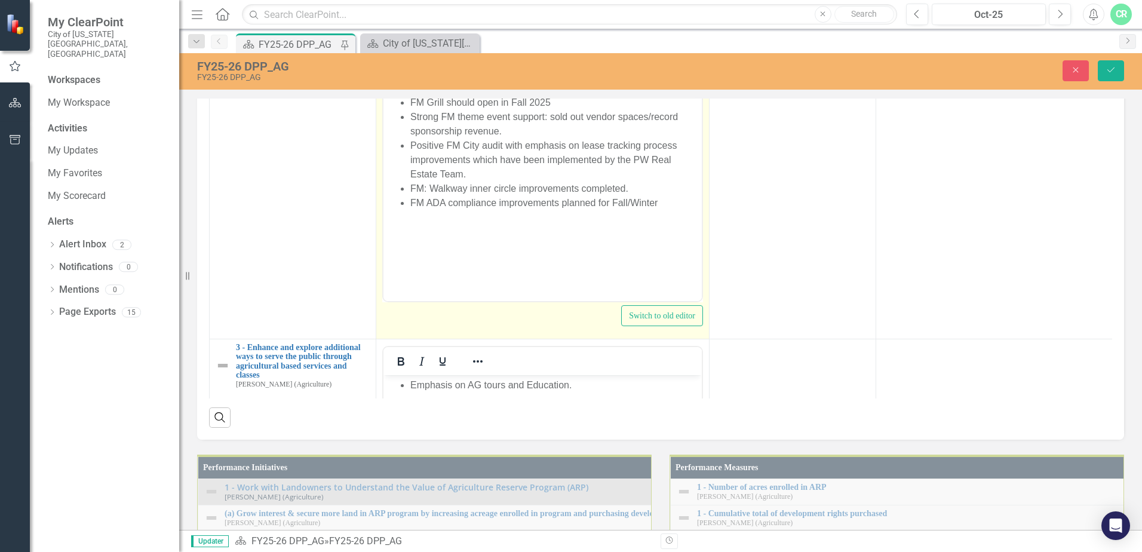
click at [508, 131] on li "Strong FM theme event support: sold out vendor spaces/record sponsorship revenu…" at bounding box center [554, 123] width 289 height 29
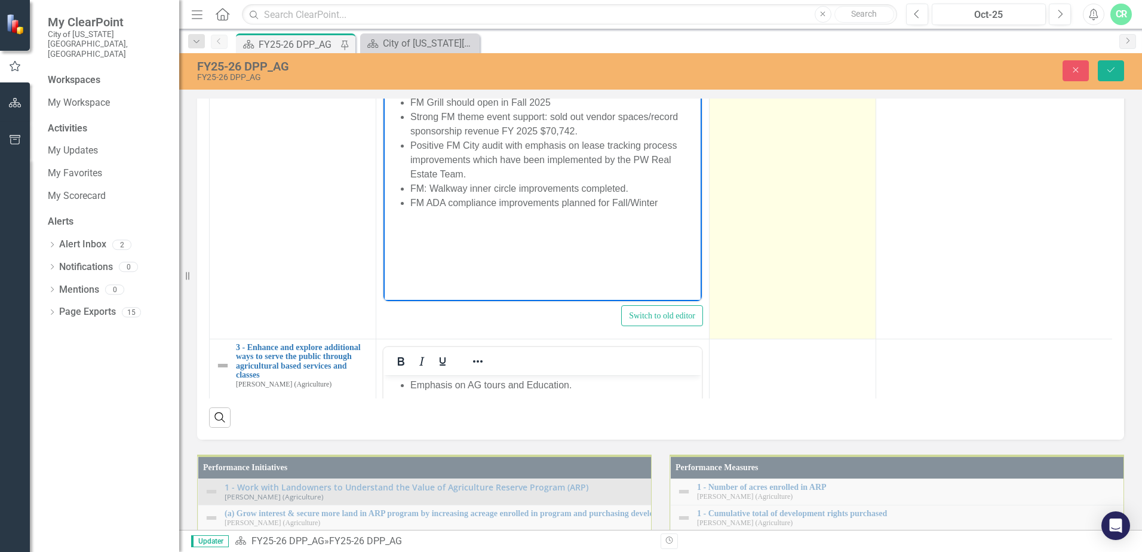
click at [856, 339] on td at bounding box center [793, 197] width 167 height 283
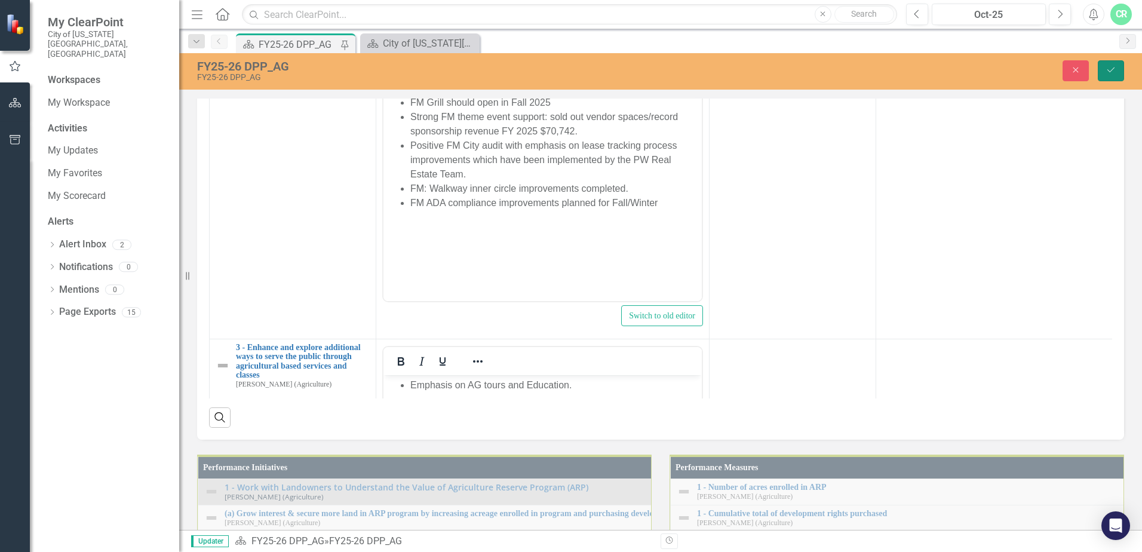
click at [1108, 75] on button "Save" at bounding box center [1111, 70] width 26 height 21
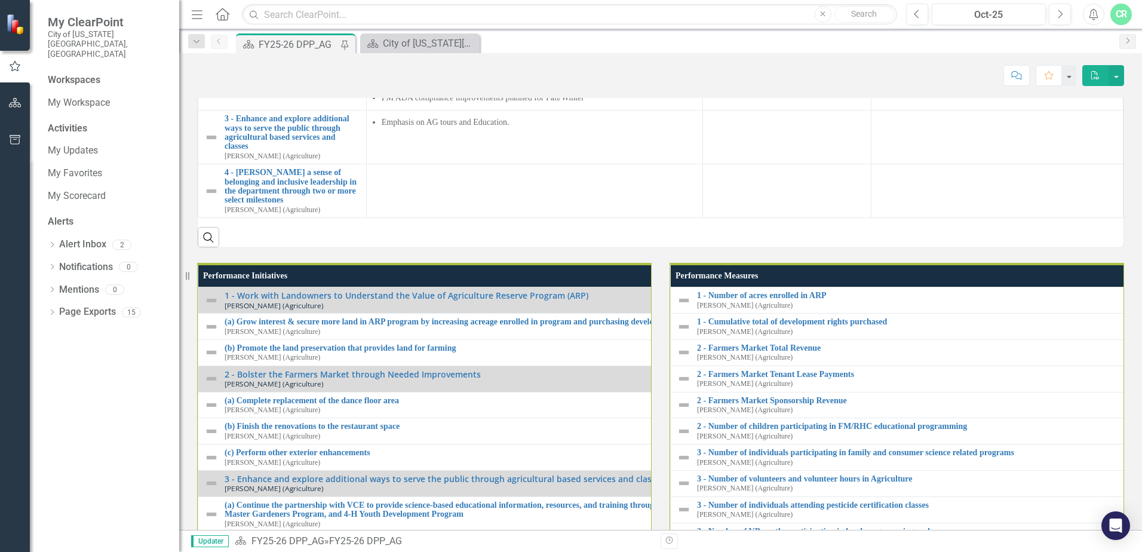
scroll to position [1076, 0]
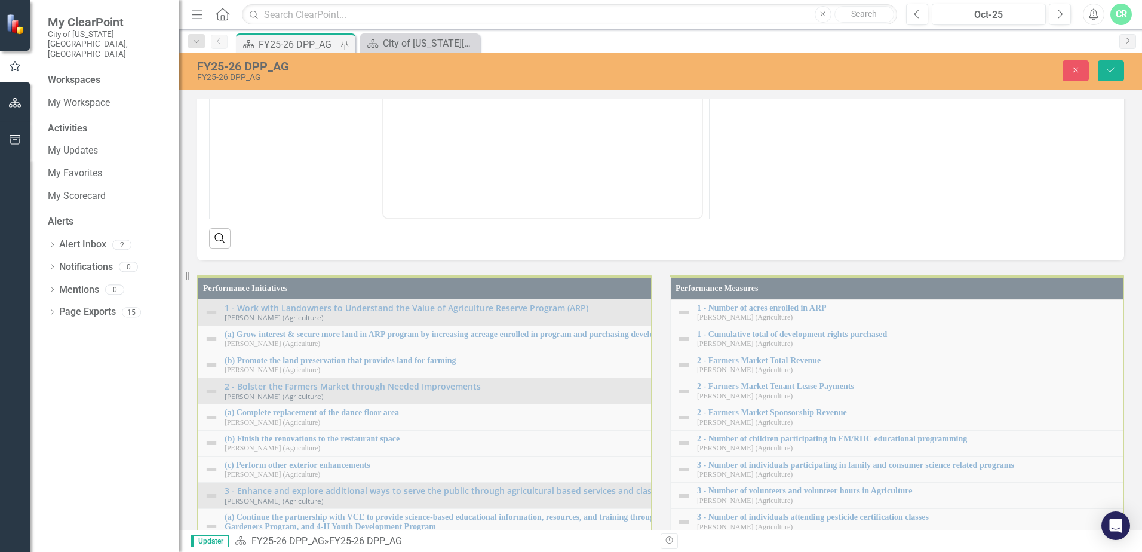
scroll to position [0, 0]
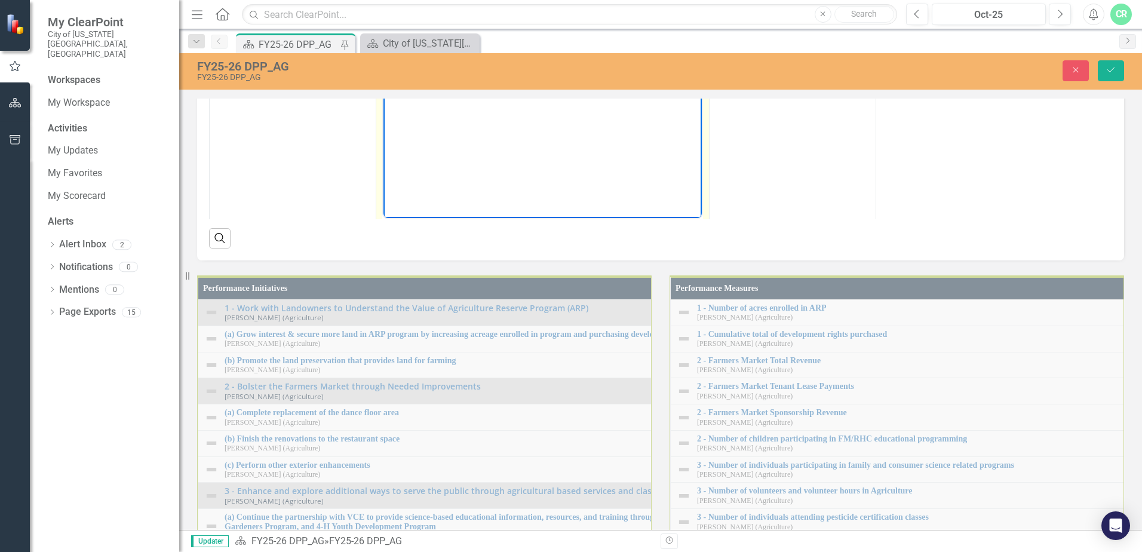
click at [582, 19] on li "Emphasis on AG tours and Education." at bounding box center [554, 19] width 289 height 14
click at [603, 30] on li "[DATE] - Forestry and Wildlife Field Tour" at bounding box center [554, 33] width 289 height 14
click at [427, 73] on li "Rich Text Area. Press ALT-0 for help." at bounding box center [554, 76] width 289 height 14
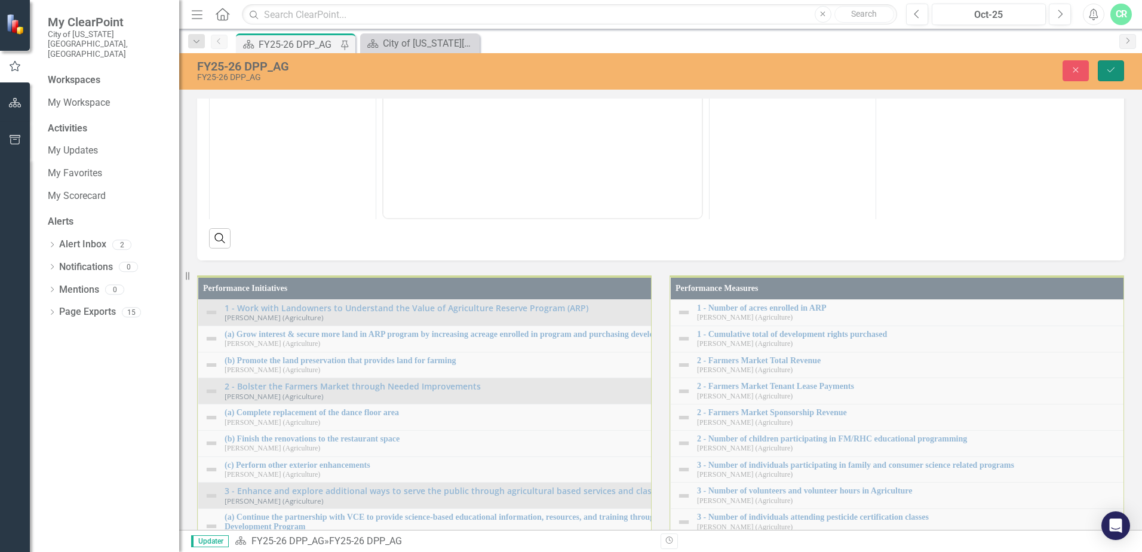
click at [1108, 68] on icon "Save" at bounding box center [1111, 70] width 11 height 8
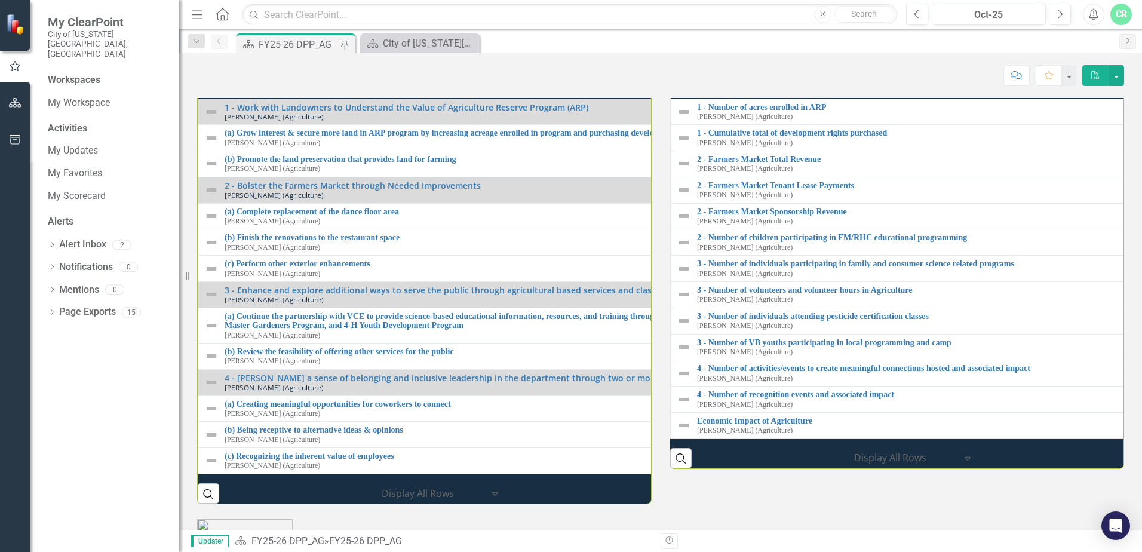
scroll to position [985, 0]
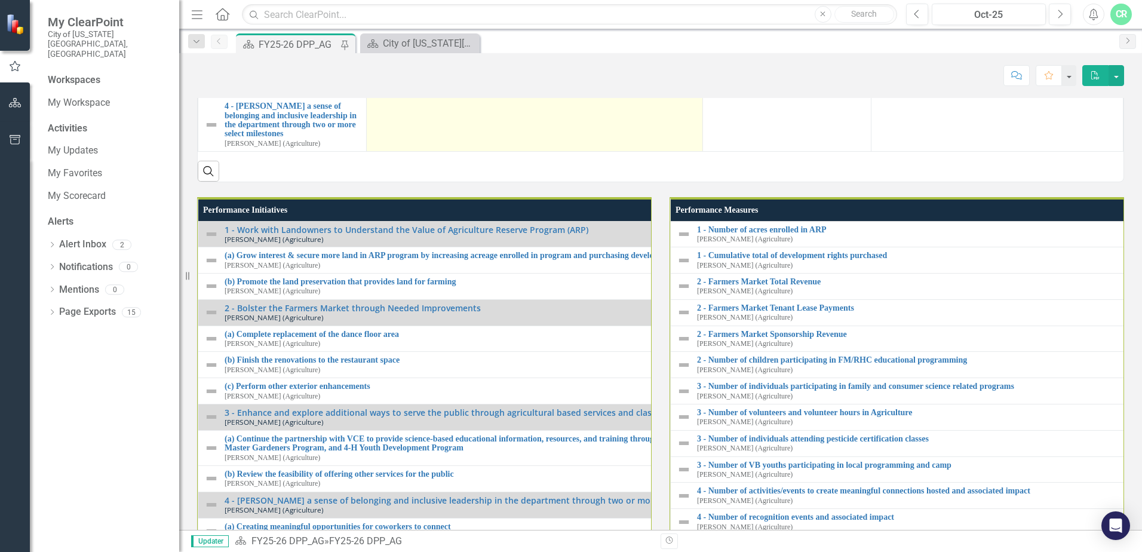
click at [409, 152] on td at bounding box center [534, 125] width 336 height 54
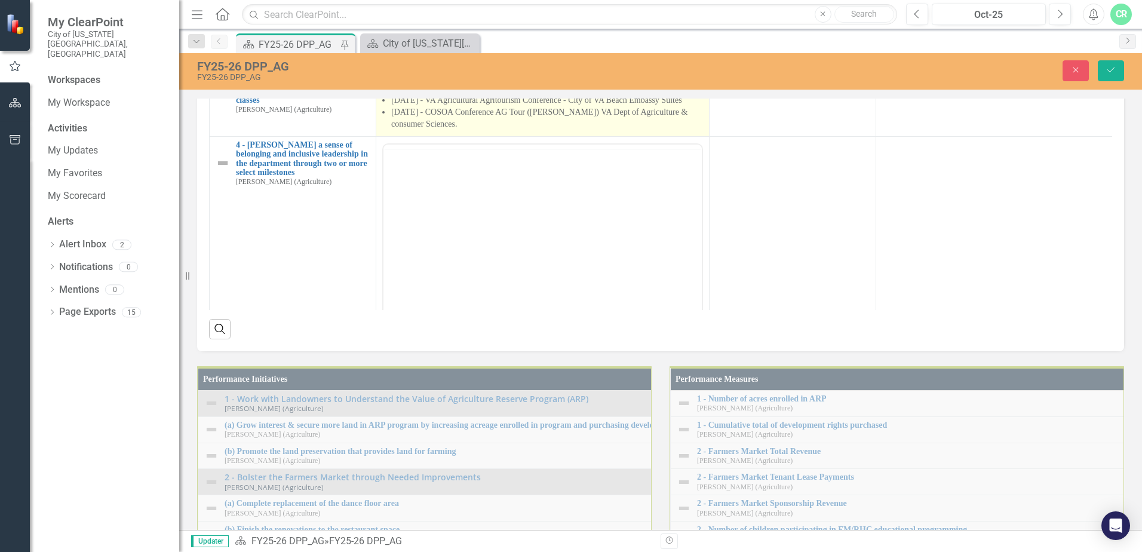
scroll to position [0, 0]
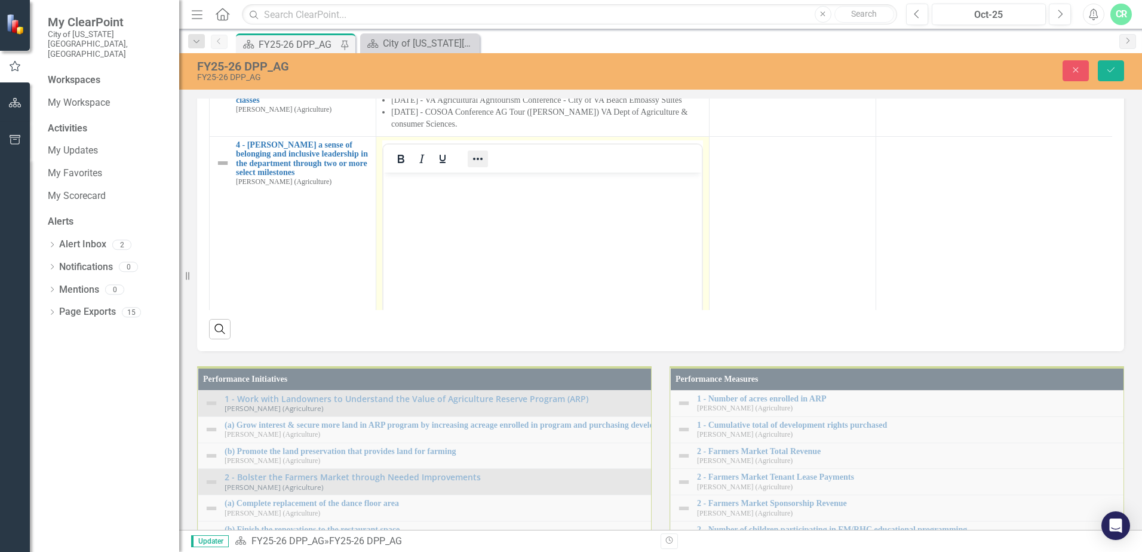
click at [476, 166] on icon "Reveal or hide additional toolbar items" at bounding box center [478, 159] width 14 height 14
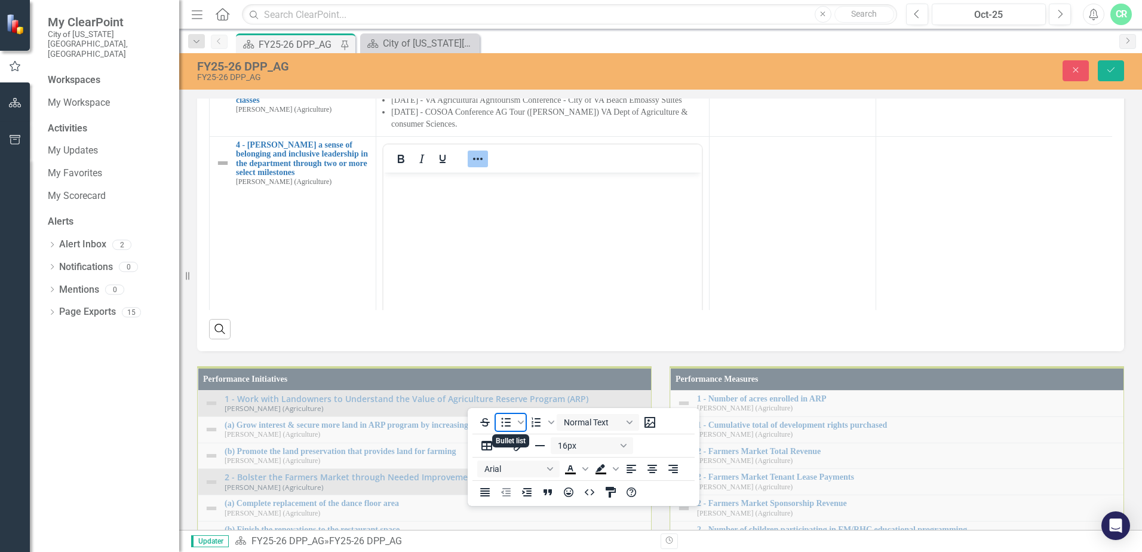
click at [510, 427] on icon "Bullet list" at bounding box center [506, 422] width 14 height 14
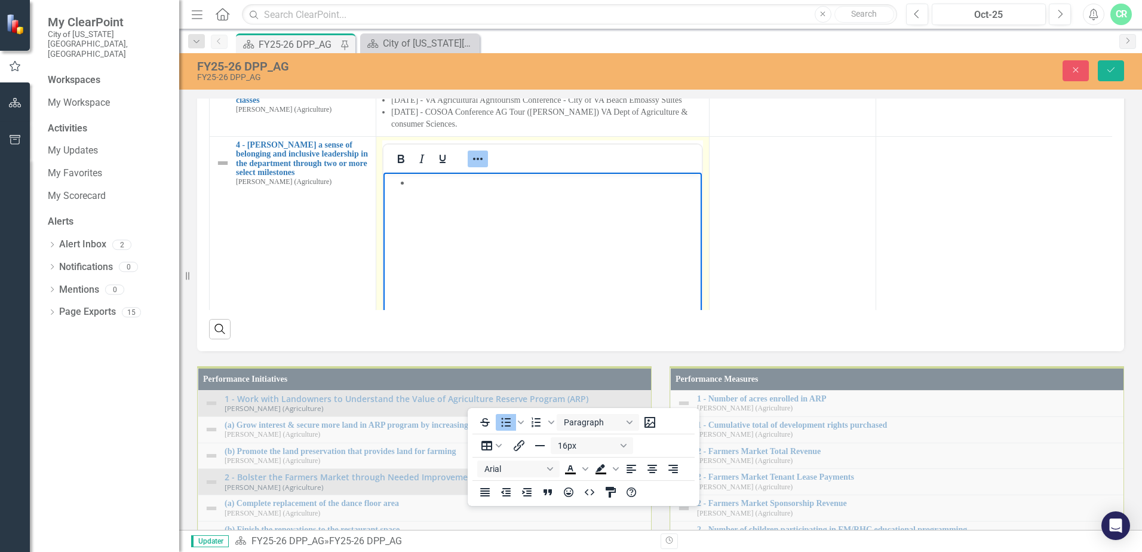
click at [482, 166] on icon "Reveal or hide additional toolbar items" at bounding box center [478, 159] width 14 height 14
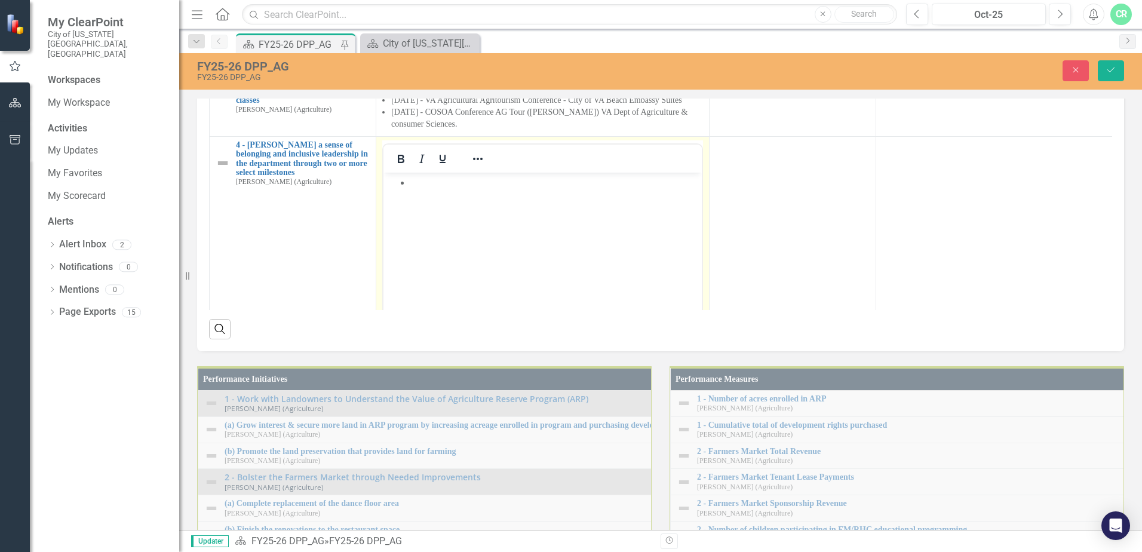
click at [415, 183] on li "Rich Text Area. Press ALT-0 for help." at bounding box center [554, 182] width 289 height 14
click at [479, 160] on icon "Reveal or hide additional toolbar items" at bounding box center [478, 159] width 10 height 2
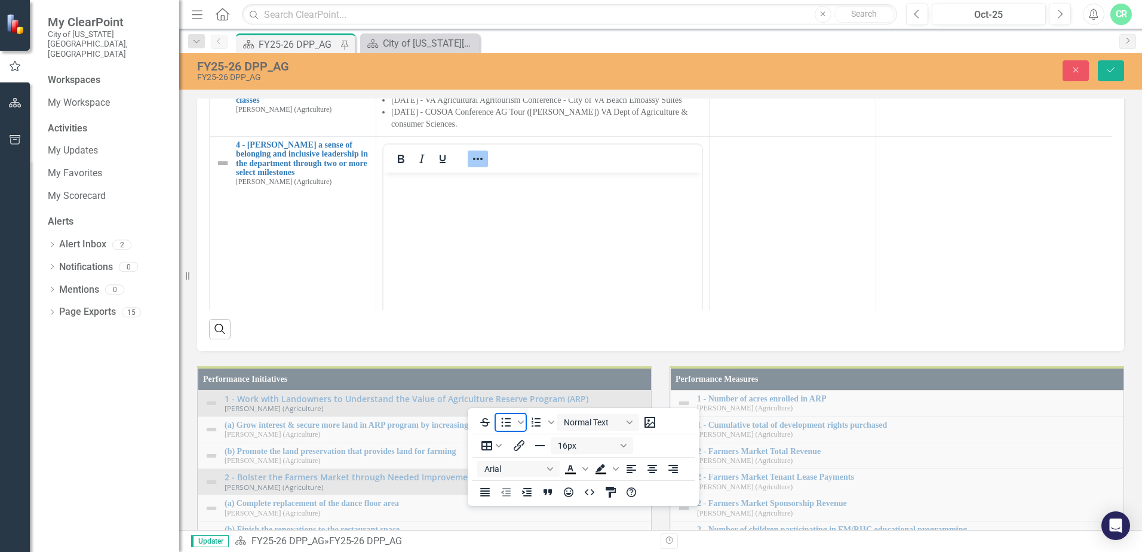
click at [506, 423] on icon "Bullet list" at bounding box center [507, 422] width 10 height 9
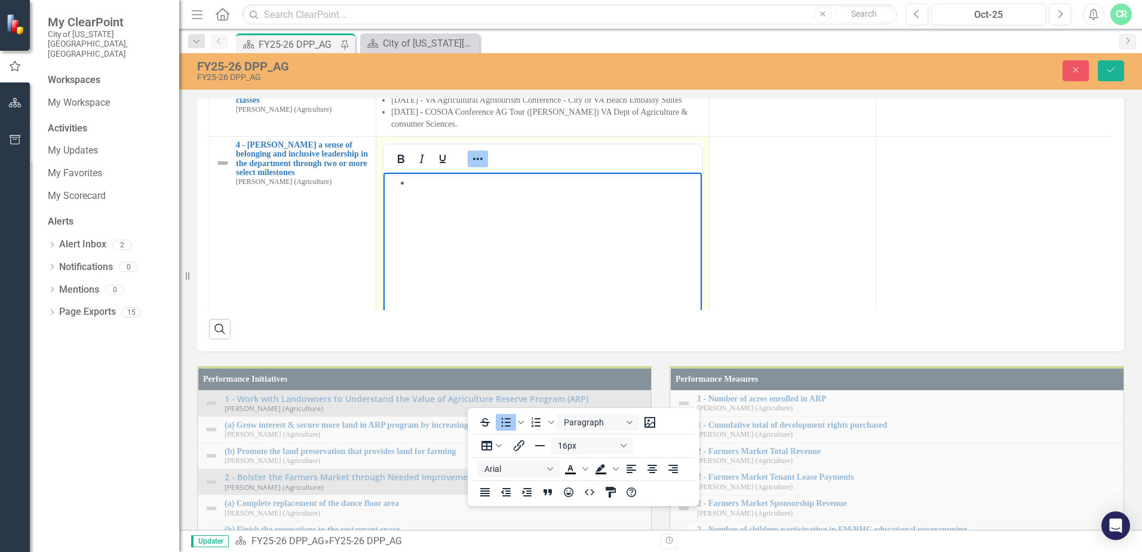
drag, startPoint x: 476, startPoint y: 393, endPoint x: 43, endPoint y: 3, distance: 582.6
click at [476, 166] on icon "Reveal or hide additional toolbar items" at bounding box center [478, 159] width 14 height 14
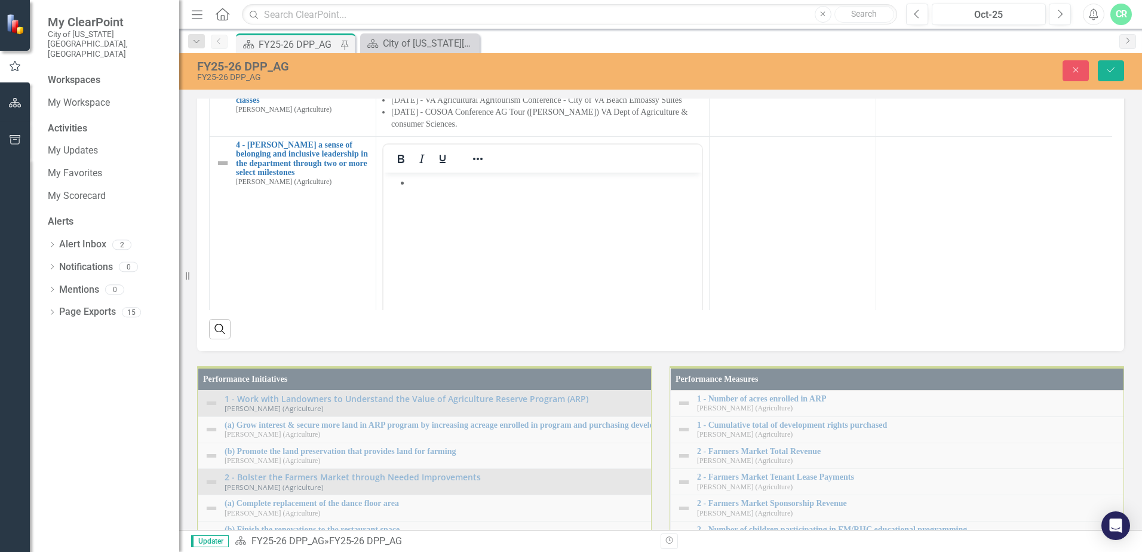
click at [413, 181] on li "Rich Text Area. Press ALT-0 for help." at bounding box center [554, 182] width 289 height 14
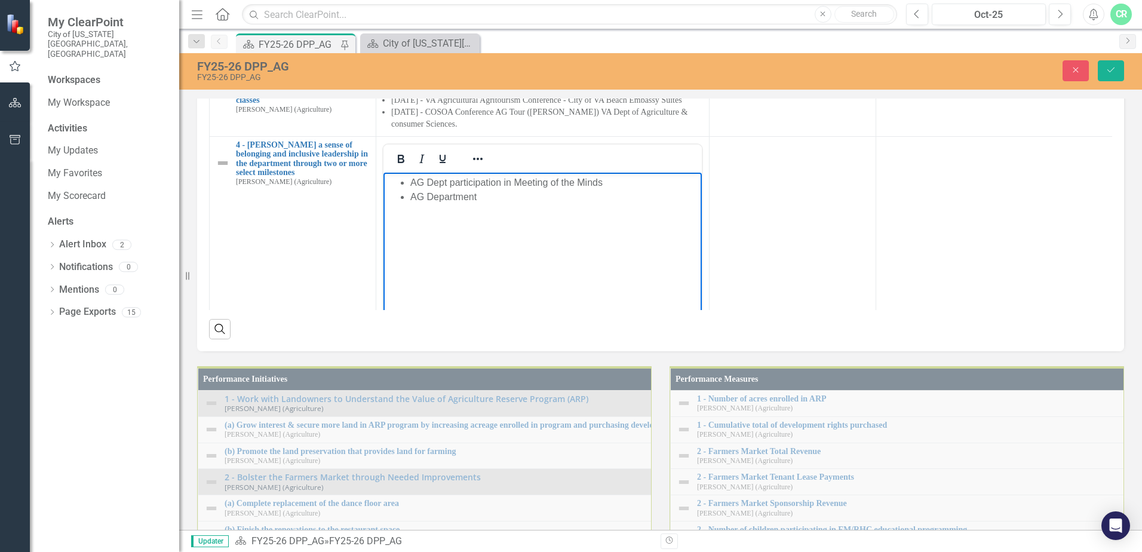
click at [448, 180] on li "AG Dept participation in Meeting of the Minds" at bounding box center [554, 182] width 289 height 14
drag, startPoint x: 61, startPoint y: 7, endPoint x: 584, endPoint y: 532, distance: 741.1
click at [593, 544] on div "Scorecard FY25-26 DPP_AG » FY25-26 DPP_AG" at bounding box center [443, 542] width 417 height 14
click at [442, 180] on li "AG Deptment participation in Meeting of the Minds" at bounding box center [554, 182] width 289 height 14
click at [497, 198] on li "AG Department" at bounding box center [554, 196] width 289 height 14
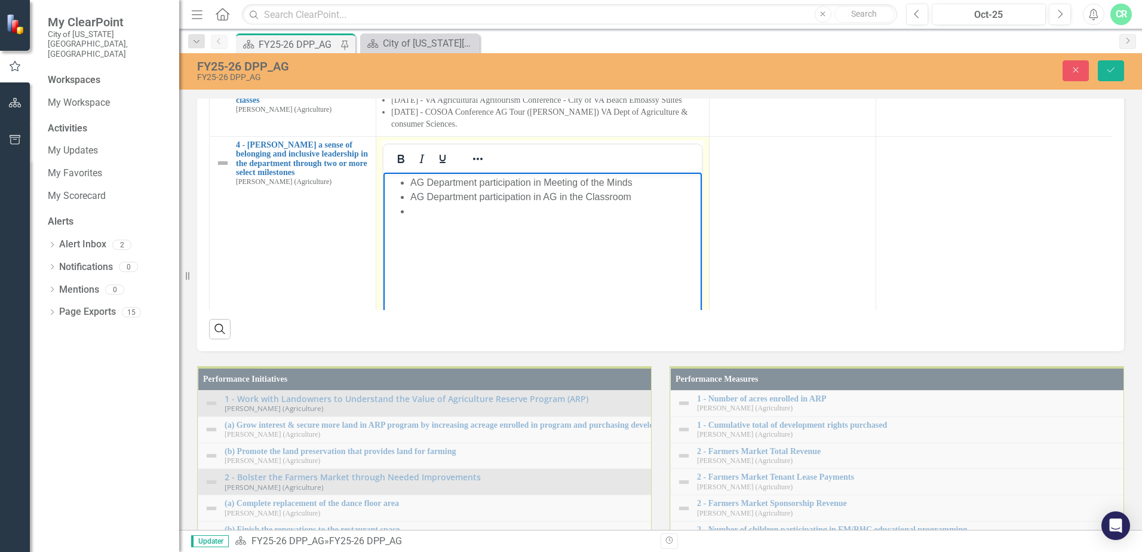
click at [654, 194] on li "AG Department participation in AG in the Classroom" at bounding box center [554, 196] width 289 height 14
click at [413, 204] on li "Rich Text Area. Press ALT-0 for help." at bounding box center [554, 211] width 289 height 14
click at [629, 206] on li "AG Department Regional Participation in VA [GEOGRAPHIC_DATA]" at bounding box center [554, 211] width 289 height 14
click at [458, 224] on li "AG Department Regional Participation in VA Dare Farm Days: VB & Chesapeak (10/1…" at bounding box center [554, 218] width 289 height 29
click at [553, 229] on li "AG Department Regional Participation in [GEOGRAPHIC_DATA] Dare Farm Days: VB & …" at bounding box center [554, 218] width 289 height 29
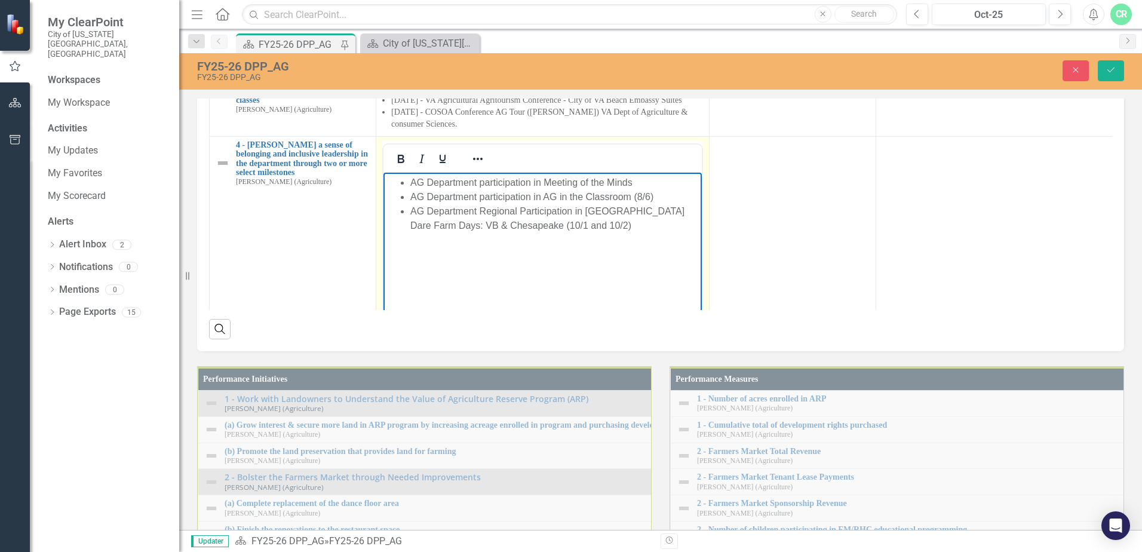
click at [541, 227] on li "AG Department Regional Participation in [GEOGRAPHIC_DATA] Dare Farm Days: VB & …" at bounding box center [554, 218] width 289 height 29
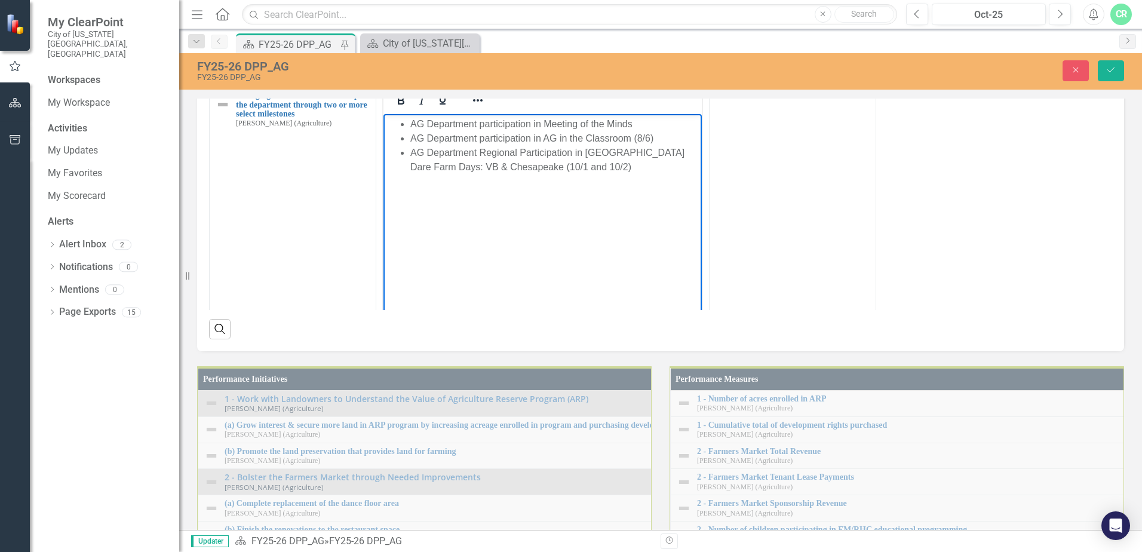
scroll to position [118, 0]
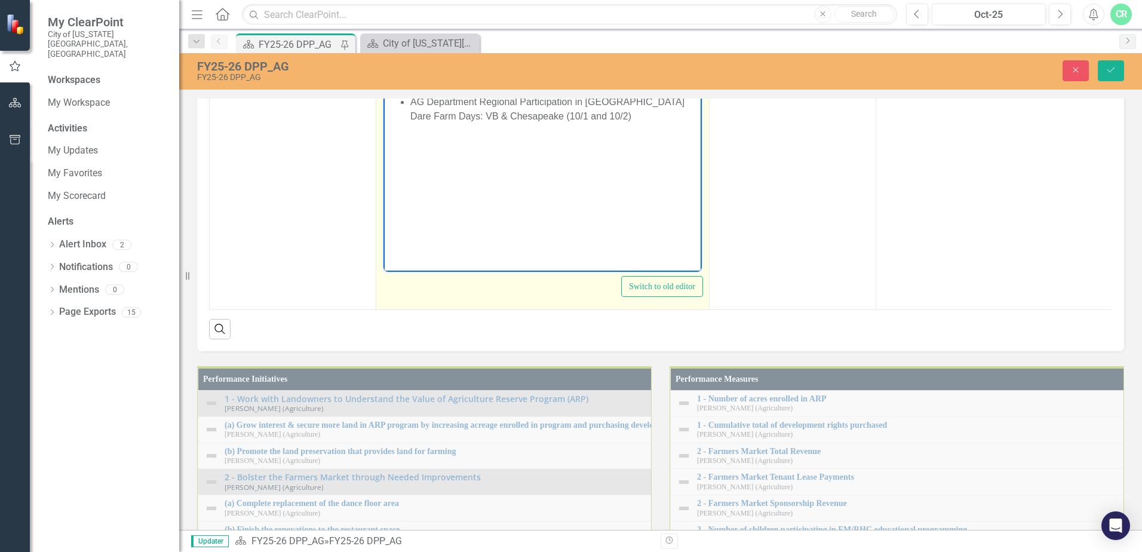
click at [540, 119] on li "AG Department Regional Participation in [GEOGRAPHIC_DATA] Dare Farm Days: VB & …" at bounding box center [554, 108] width 289 height 29
click at [419, 132] on li "Rich Text Area. Press ALT-0 for help." at bounding box center [554, 130] width 289 height 14
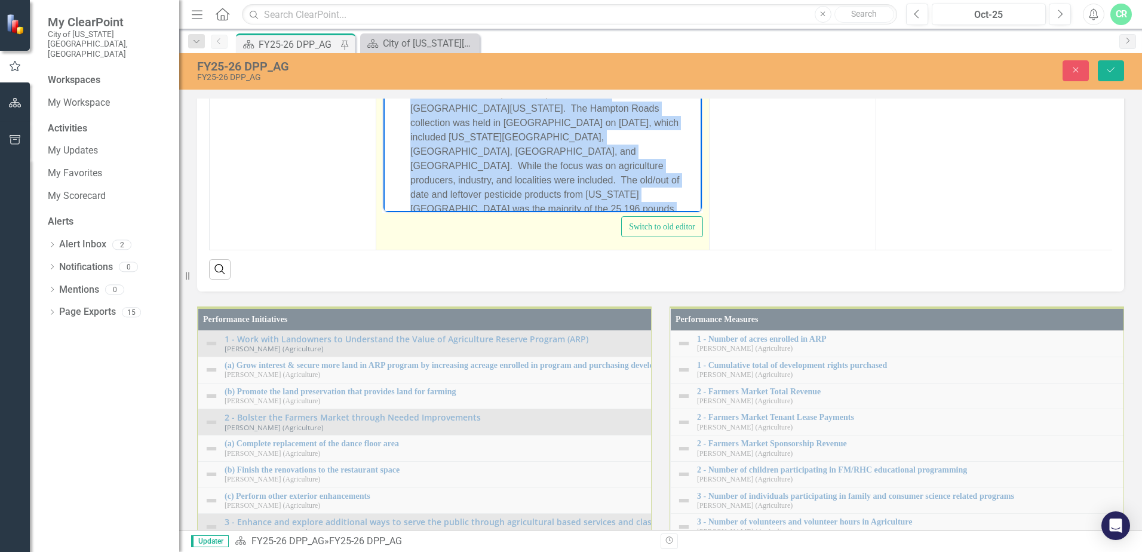
scroll to position [79, 0]
drag, startPoint x: 413, startPoint y: 52, endPoint x: 629, endPoint y: 204, distance: 263.3
click at [629, 204] on body "AG Department participation in Meeting of the Minds AG Department participation…" at bounding box center [543, 82] width 318 height 317
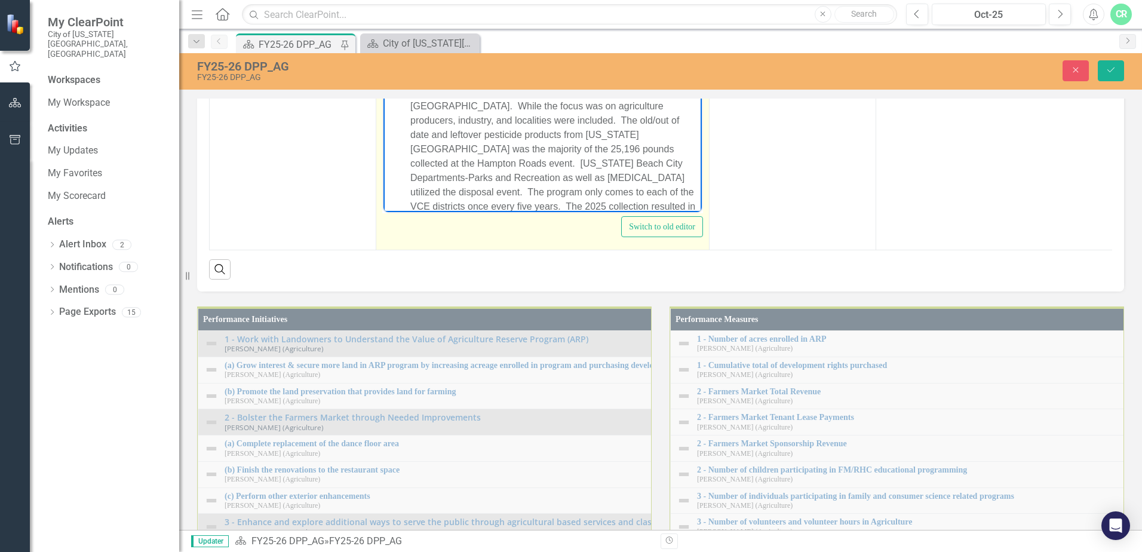
scroll to position [0, 0]
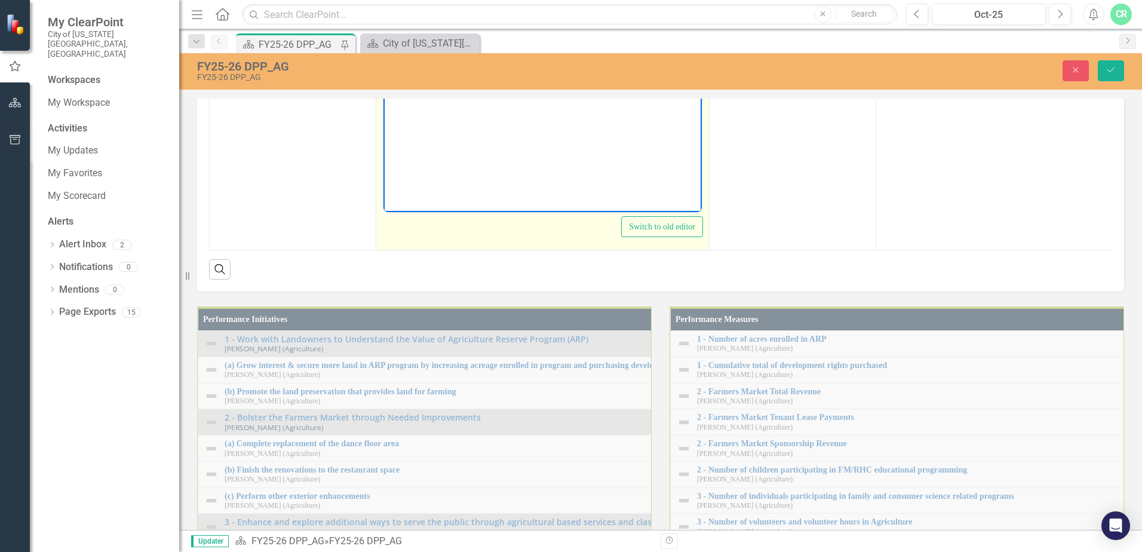
click at [413, 75] on p "Rich Text Area. Press ALT-0 for help." at bounding box center [554, 70] width 289 height 14
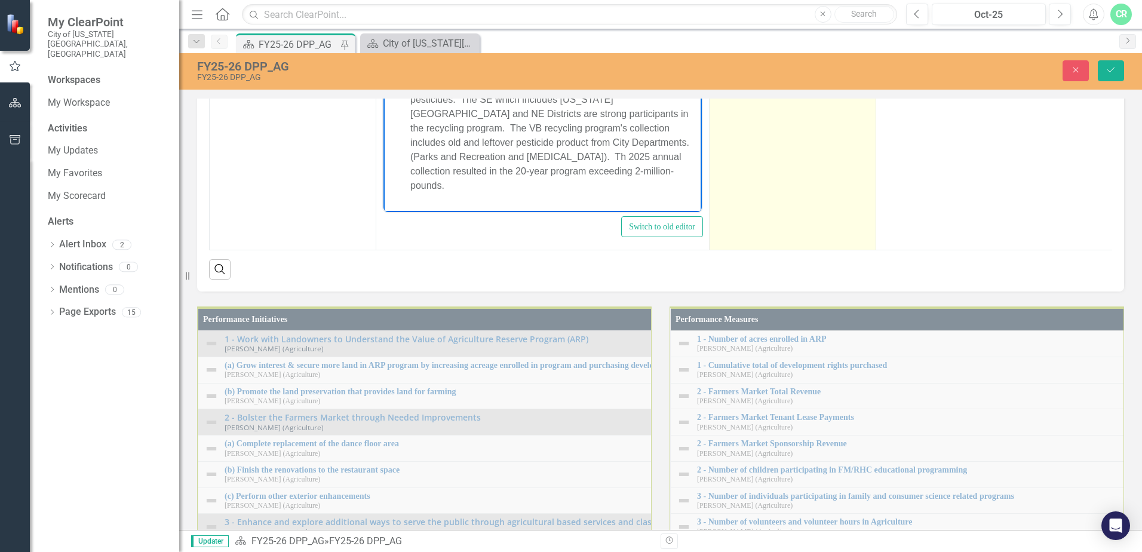
click at [789, 250] on td at bounding box center [793, 108] width 167 height 283
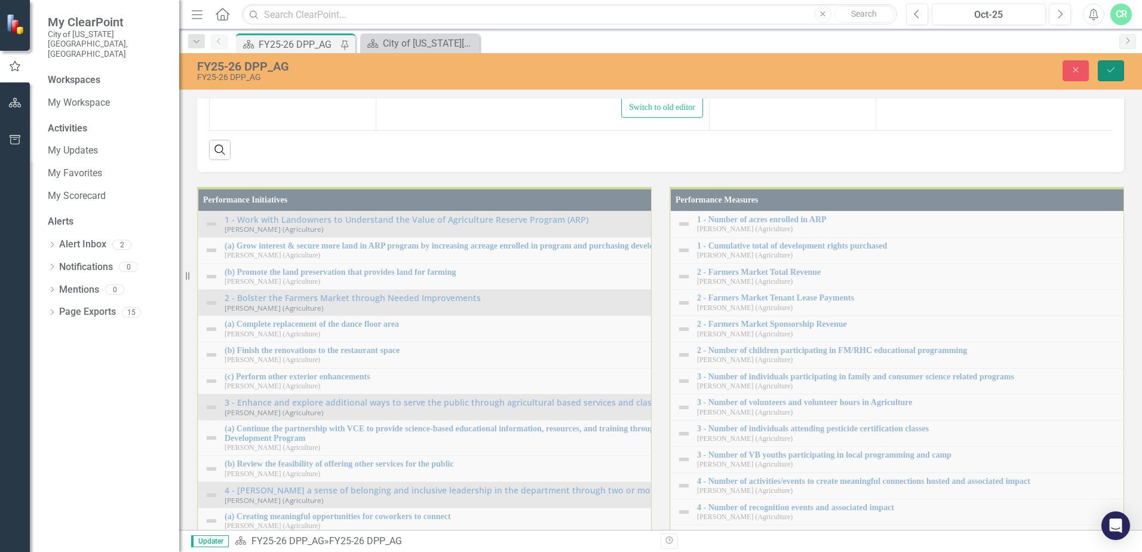
click at [1119, 72] on button "Save" at bounding box center [1111, 70] width 26 height 21
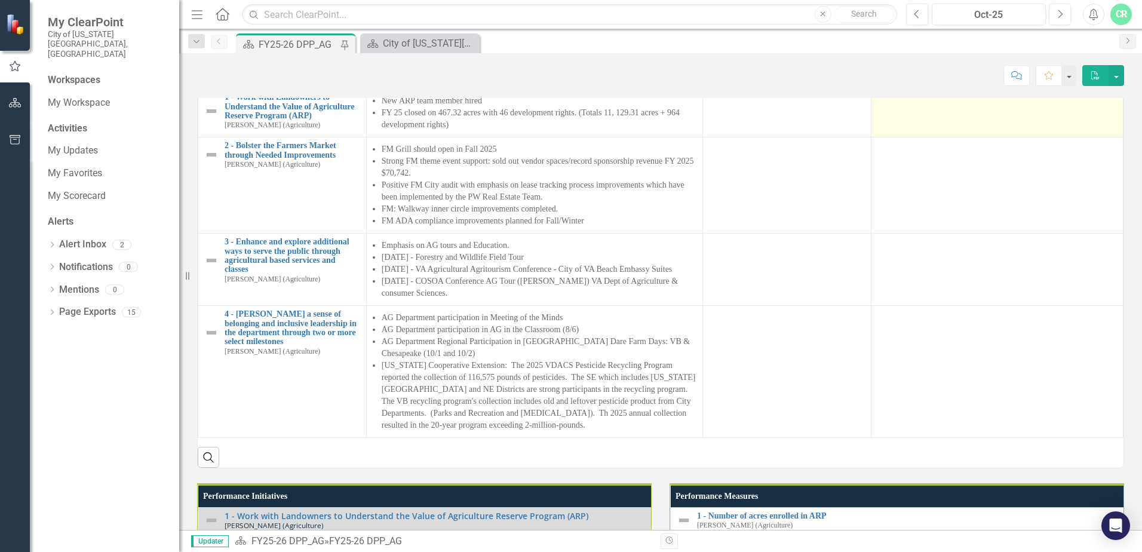
scroll to position [1016, 0]
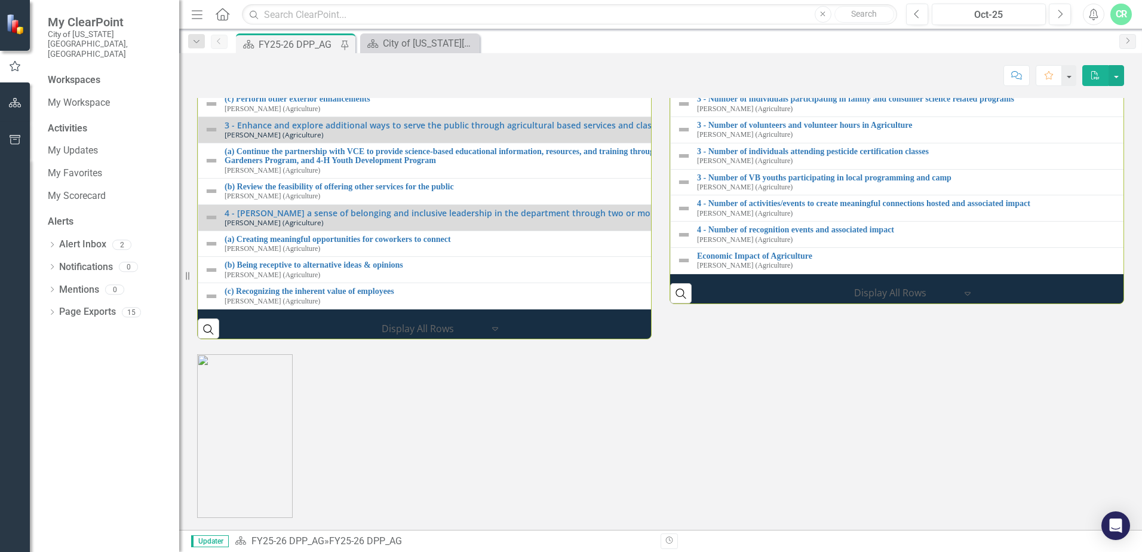
scroll to position [1374, 0]
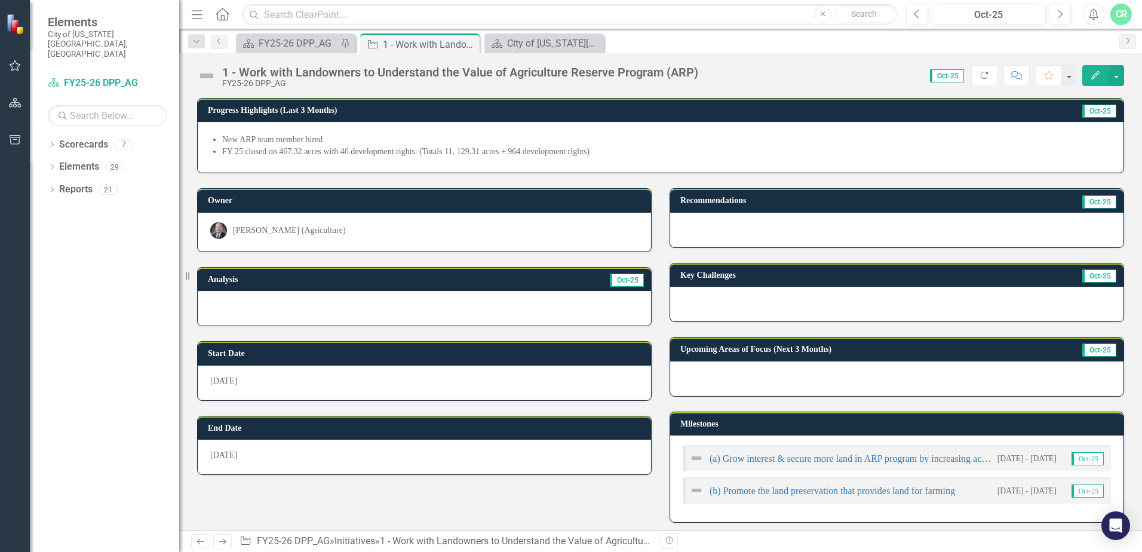
click at [795, 137] on li "New ARP team member hired" at bounding box center [666, 140] width 889 height 12
click at [471, 43] on icon "Close" at bounding box center [468, 44] width 12 height 10
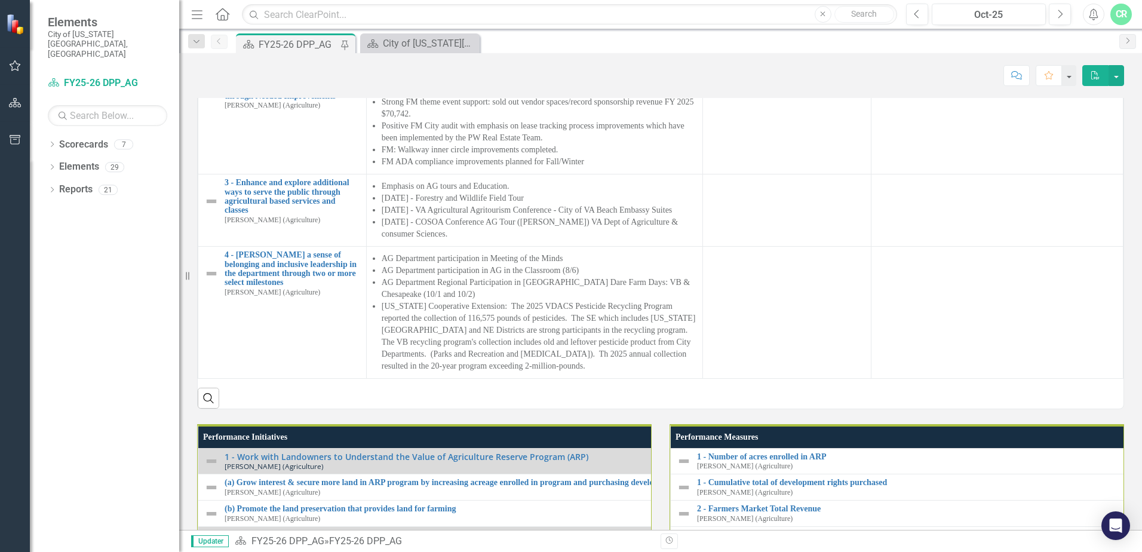
scroll to position [837, 0]
click at [584, 71] on li "FY 25 closed on 467.32 acres with 46 development rights. (Totals 11, 129.31 acr…" at bounding box center [539, 59] width 315 height 24
click at [583, 71] on li "FY 25 closed on 467.32 acres with 46 development rights. (Totals 11, 129.31 acr…" at bounding box center [539, 59] width 315 height 24
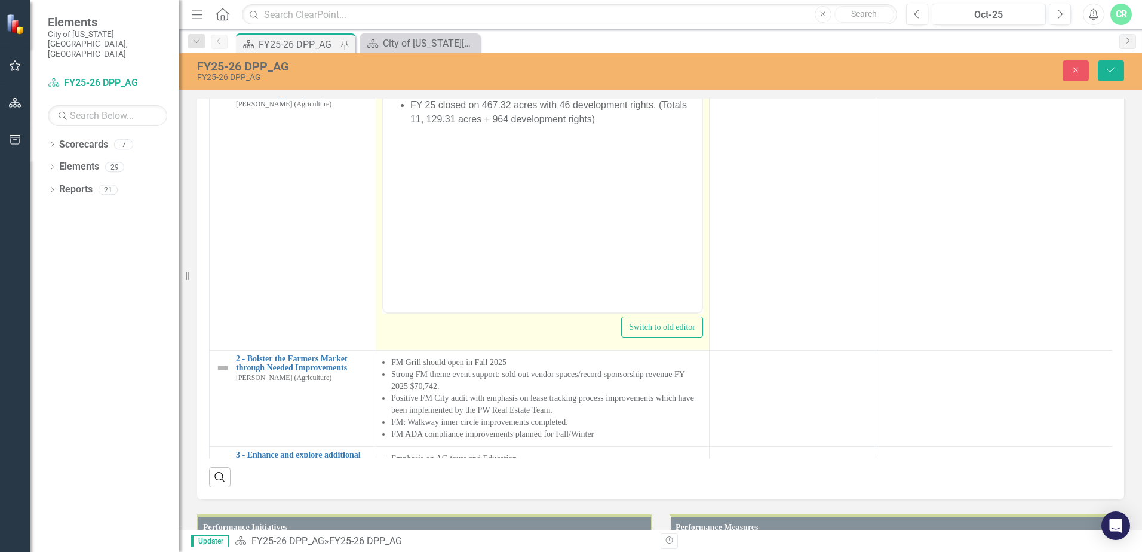
scroll to position [0, 0]
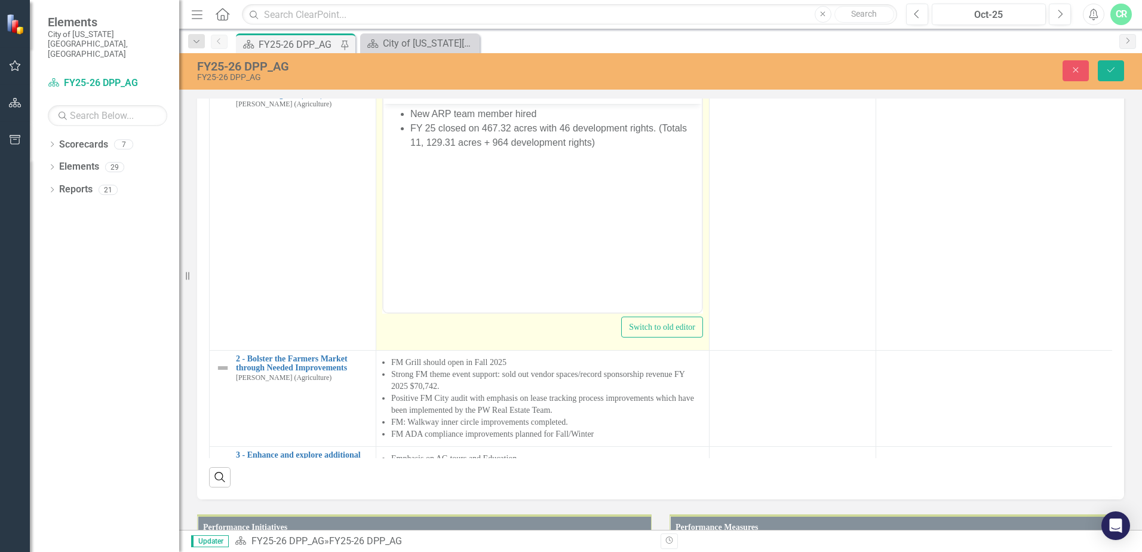
click at [425, 141] on li "FY 25 closed on 467.32 acres with 46 development rights. (Totals 11, 129.31 acr…" at bounding box center [554, 135] width 289 height 29
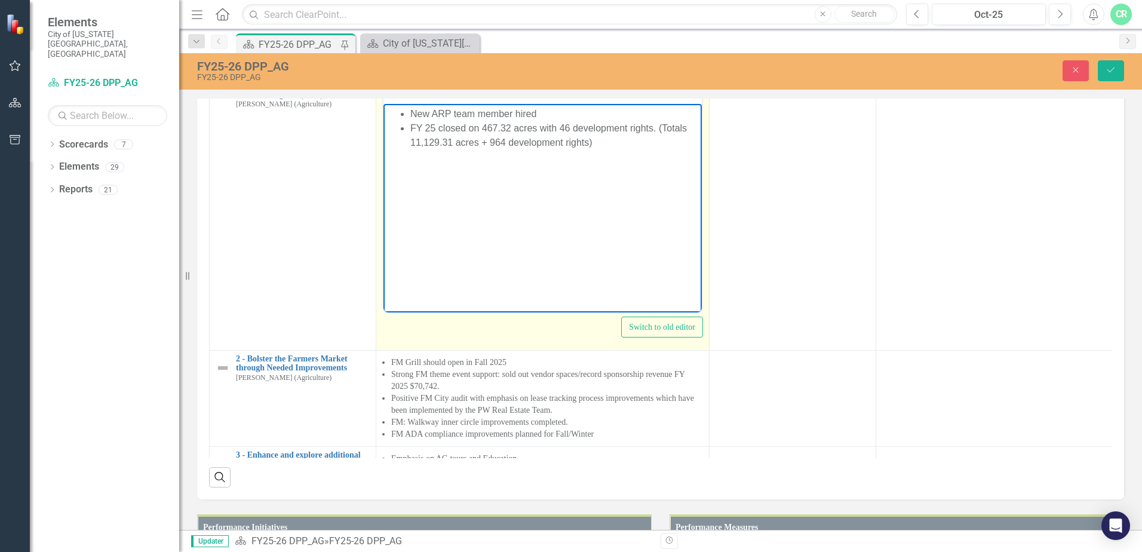
click at [547, 203] on body "New ARP team member hired FY 25 closed on 467.32 acres with 46 development righ…" at bounding box center [543, 192] width 318 height 179
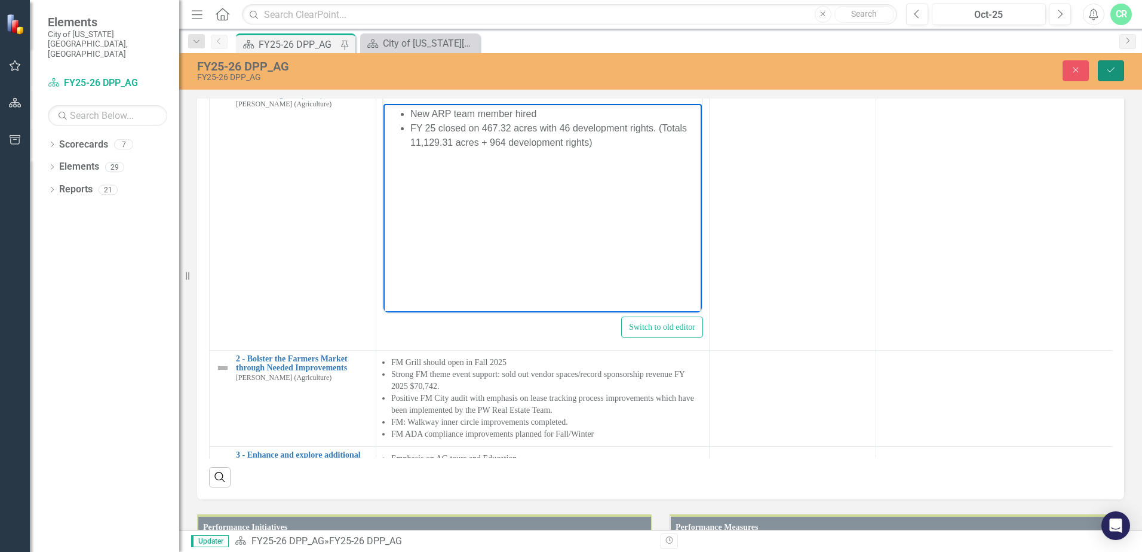
click at [1116, 74] on icon "Save" at bounding box center [1111, 70] width 11 height 8
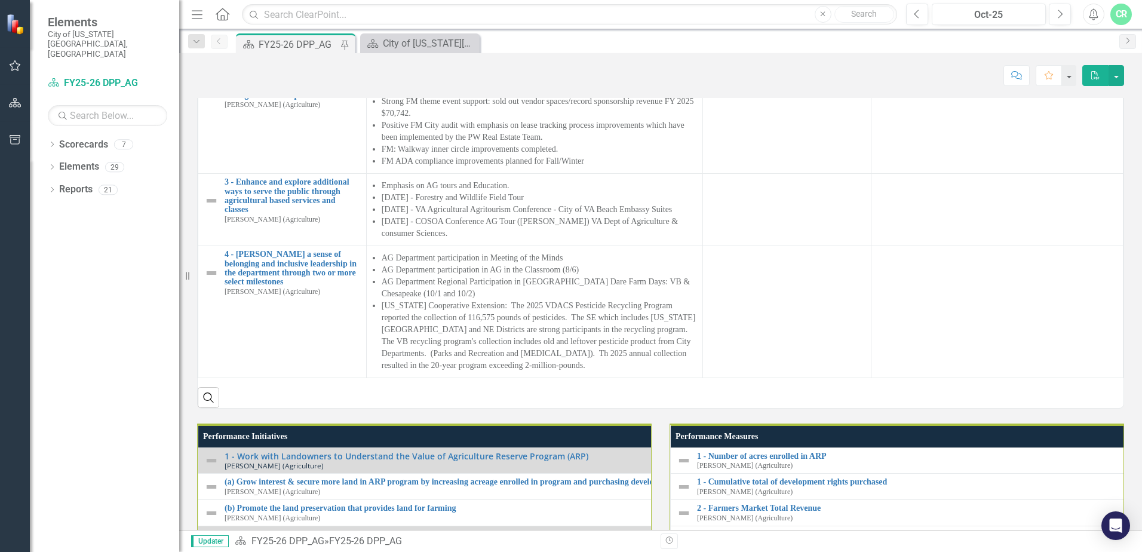
scroll to position [896, 0]
